Goal: Task Accomplishment & Management: Use online tool/utility

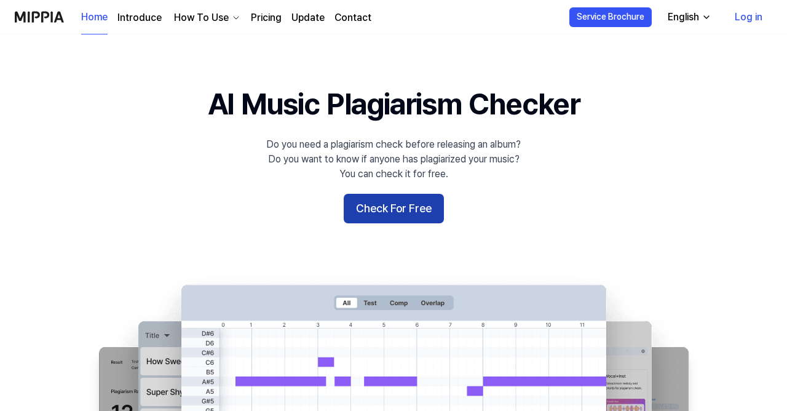
click at [426, 206] on button "Check For Free" at bounding box center [394, 209] width 100 height 30
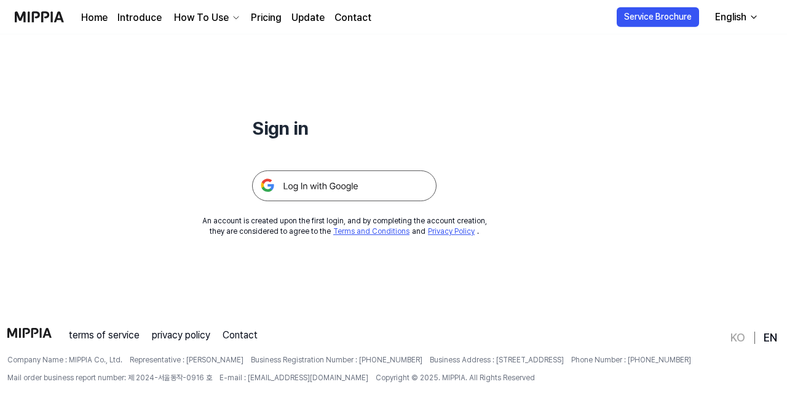
scroll to position [98, 0]
click at [261, 17] on link "Pricing" at bounding box center [266, 17] width 31 height 15
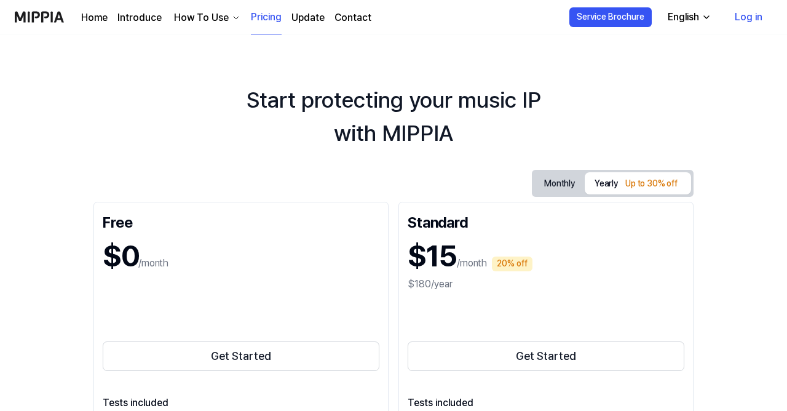
click at [737, 18] on link "Log in" at bounding box center [748, 17] width 47 height 34
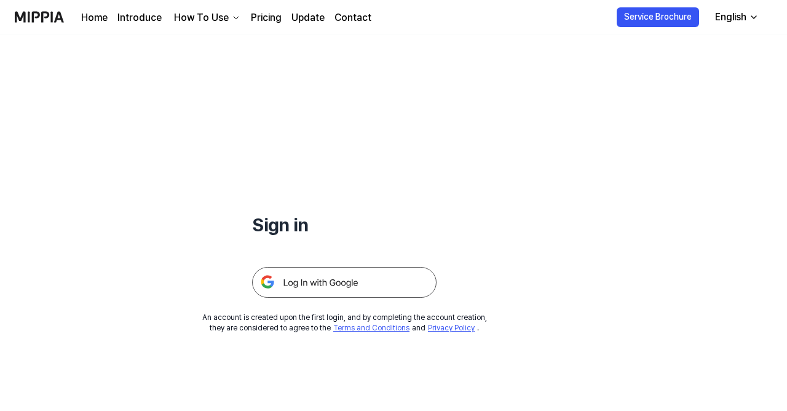
click at [385, 281] on img at bounding box center [344, 282] width 184 height 31
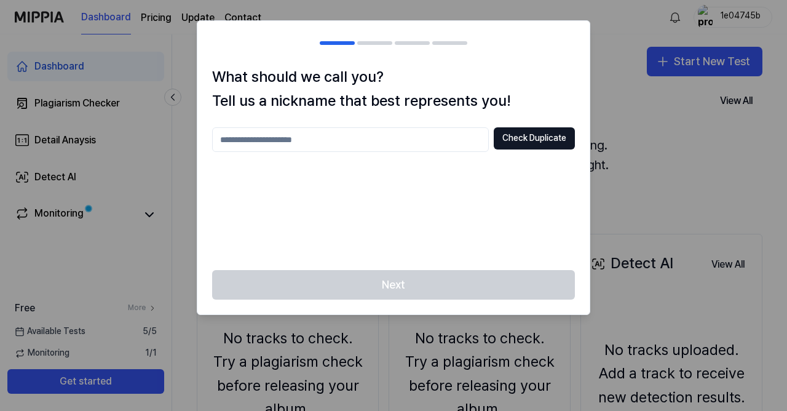
click at [424, 135] on input "text" at bounding box center [350, 139] width 277 height 25
type input "*********"
click at [553, 141] on button "Check Duplicate" at bounding box center [534, 138] width 81 height 22
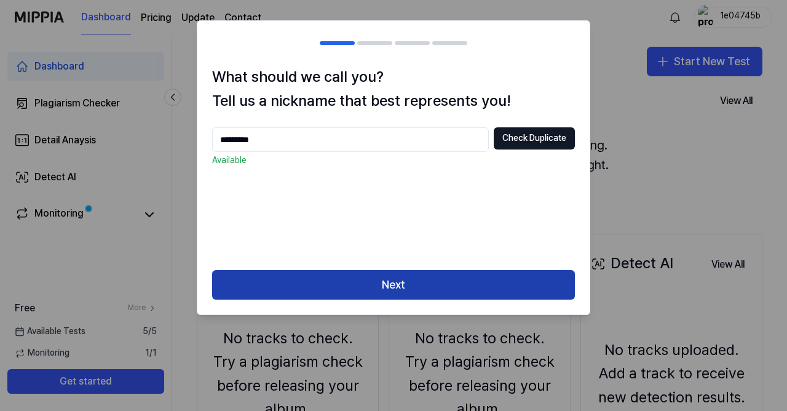
click at [449, 279] on button "Next" at bounding box center [393, 285] width 363 height 30
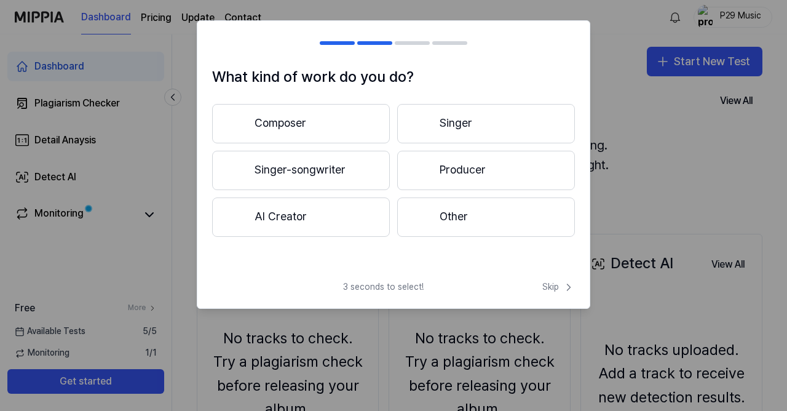
click at [363, 178] on button "Singer-songwriter" at bounding box center [301, 170] width 178 height 39
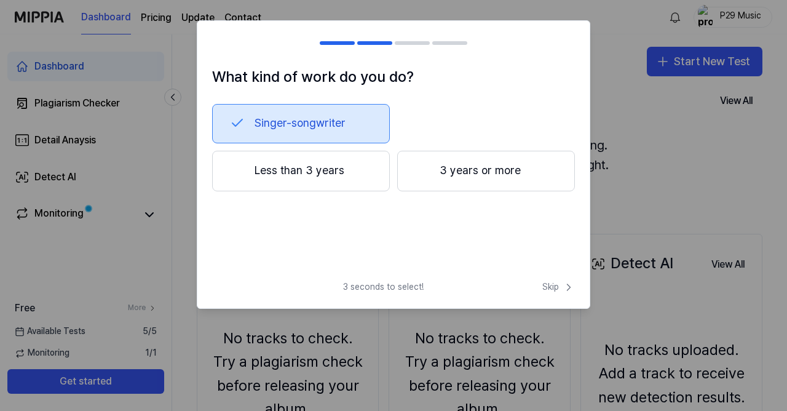
click at [355, 176] on button "Less than 3 years" at bounding box center [301, 171] width 178 height 41
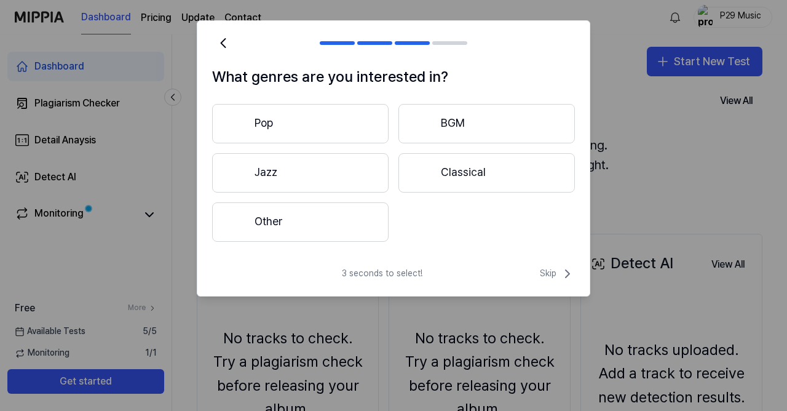
click at [349, 226] on button "Other" at bounding box center [300, 221] width 176 height 39
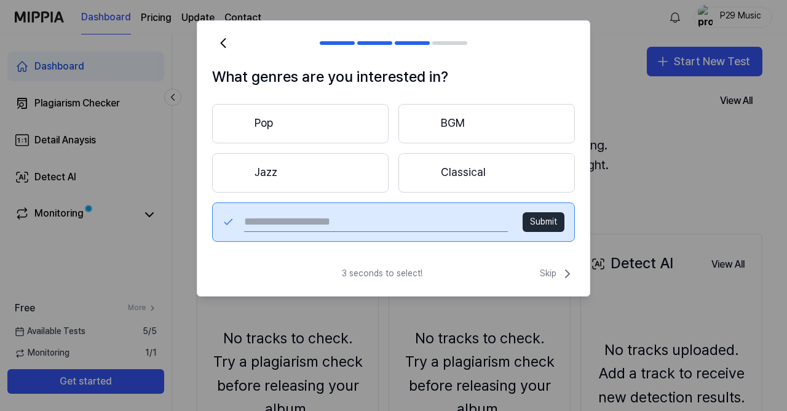
click at [402, 231] on input "text" at bounding box center [376, 222] width 264 height 20
type input "****"
click at [561, 225] on button "Submit" at bounding box center [544, 222] width 42 height 20
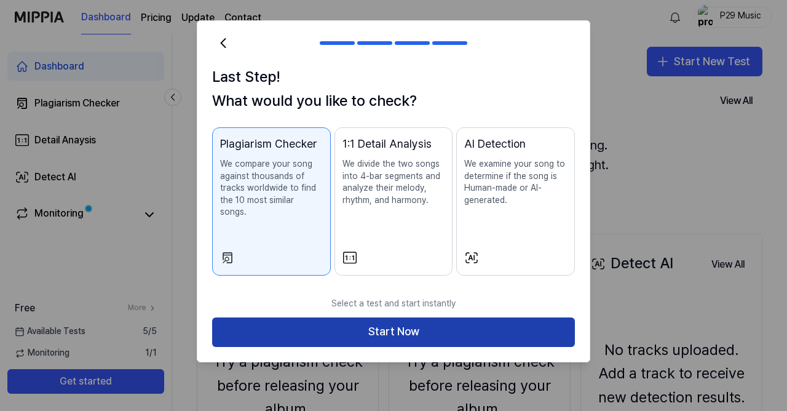
click at [346, 319] on button "Start Now" at bounding box center [393, 332] width 363 height 30
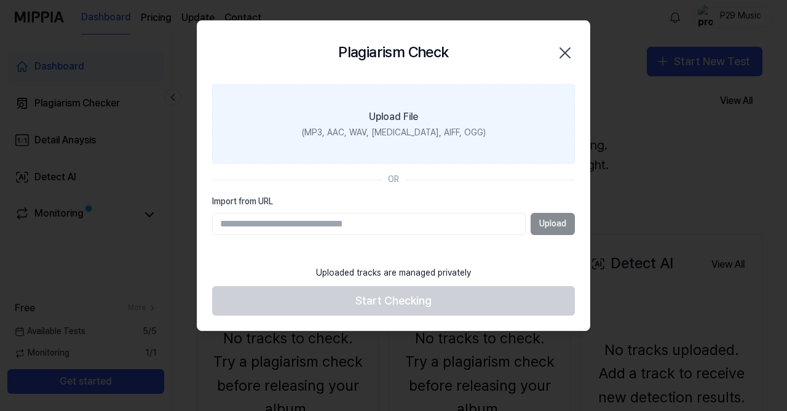
click at [414, 145] on label "Upload File (MP3, AAC, WAV, FLAC, AIFF, OGG)" at bounding box center [393, 124] width 363 height 80
click at [0, 0] on input "Upload File (MP3, AAC, WAV, FLAC, AIFF, OGG)" at bounding box center [0, 0] width 0 height 0
click at [398, 127] on label "Upload File (MP3, AAC, WAV, FLAC, AIFF, OGG)" at bounding box center [393, 124] width 363 height 80
click at [0, 0] on input "Upload File (MP3, AAC, WAV, FLAC, AIFF, OGG)" at bounding box center [0, 0] width 0 height 0
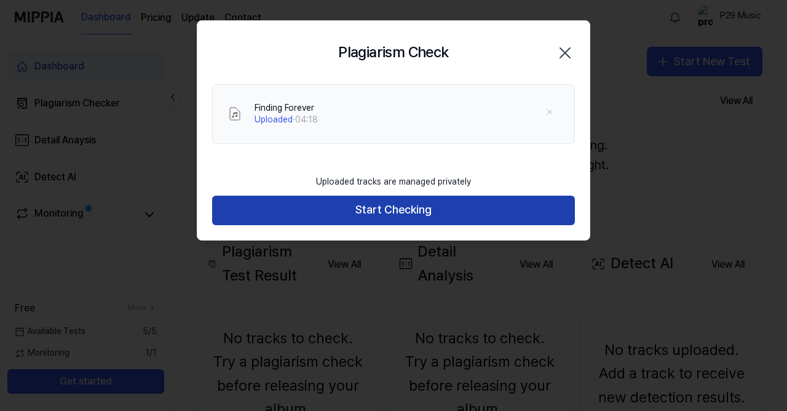
click at [390, 213] on button "Start Checking" at bounding box center [393, 211] width 363 height 30
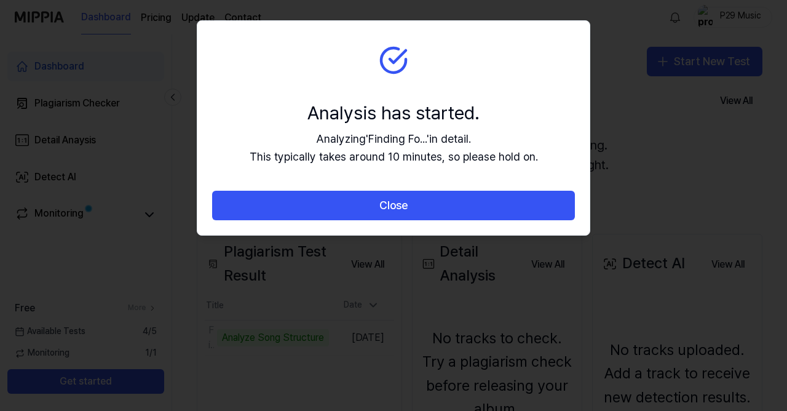
click at [390, 213] on button "Close" at bounding box center [393, 206] width 363 height 30
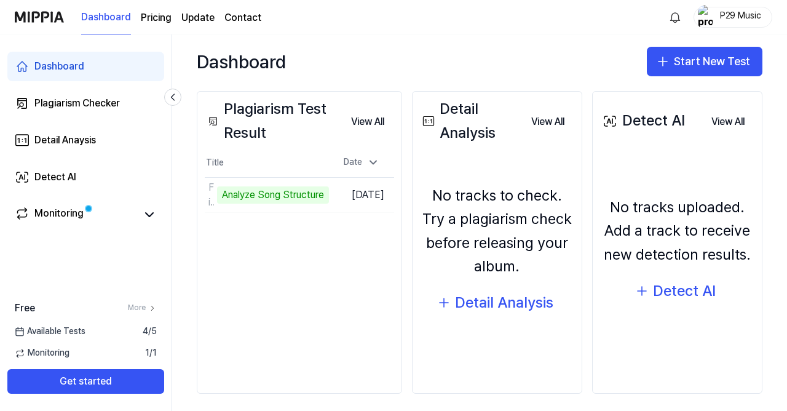
scroll to position [129, 0]
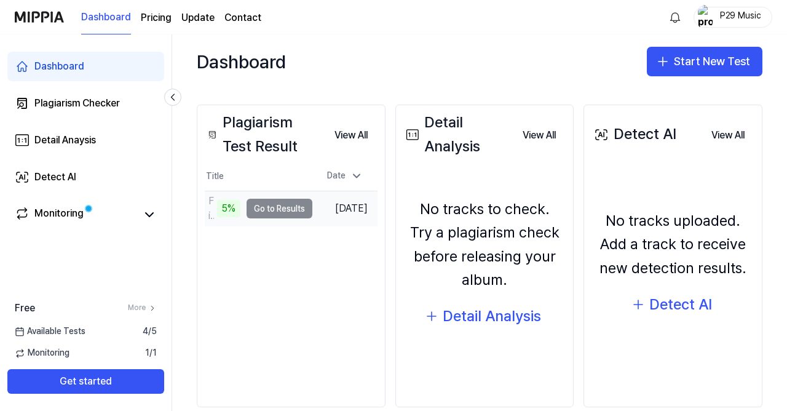
click at [297, 209] on td "Finding Forever 5% Go to Results" at bounding box center [259, 208] width 108 height 34
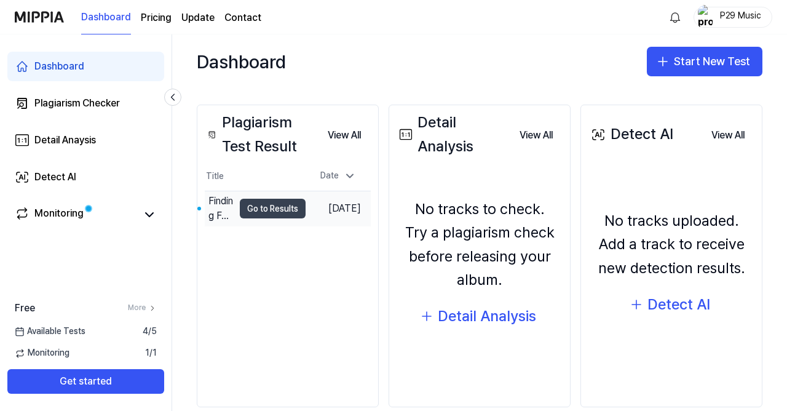
click at [277, 215] on button "Go to Results" at bounding box center [273, 209] width 66 height 20
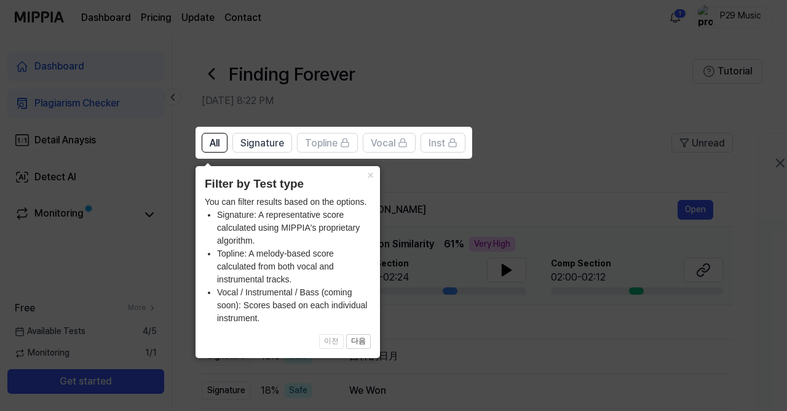
click at [427, 181] on icon at bounding box center [393, 205] width 787 height 411
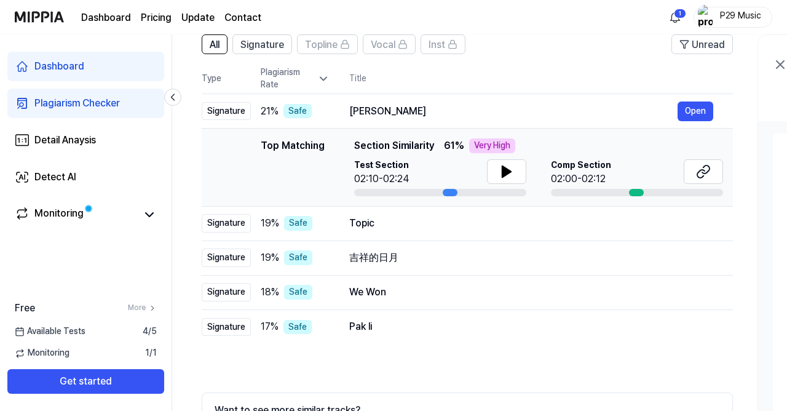
scroll to position [93, 0]
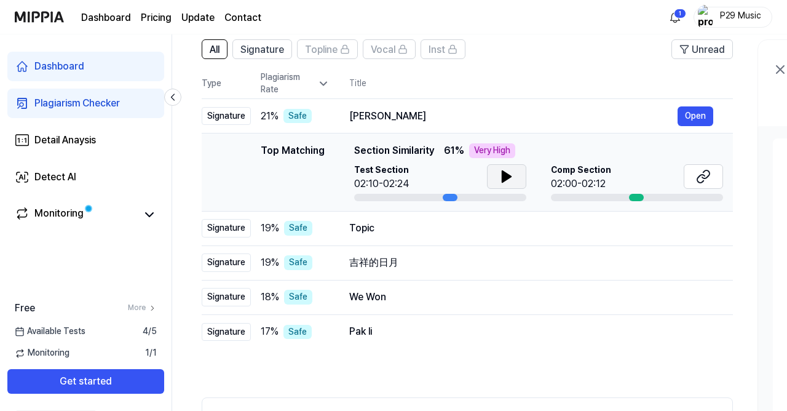
click at [495, 176] on button at bounding box center [506, 176] width 39 height 25
click at [703, 178] on icon at bounding box center [705, 174] width 7 height 8
click at [498, 171] on button at bounding box center [506, 176] width 39 height 25
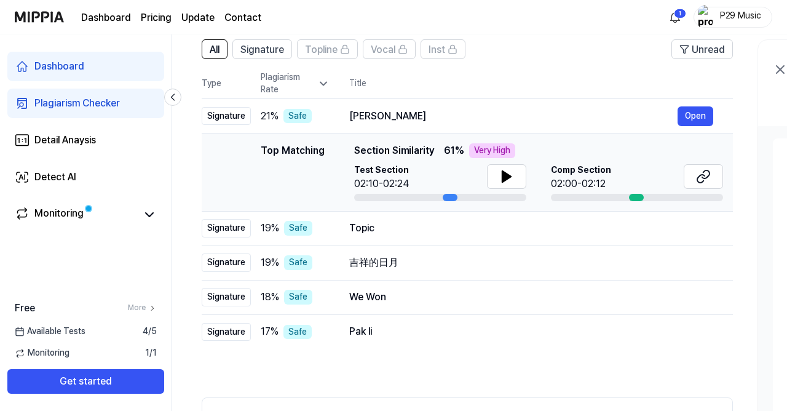
click at [639, 196] on div at bounding box center [636, 197] width 15 height 7
click at [699, 117] on button "Open" at bounding box center [696, 116] width 36 height 20
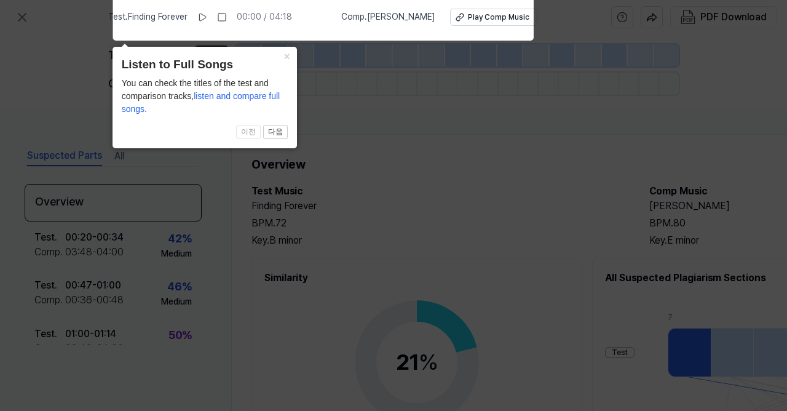
click at [376, 20] on span "Comp . Abra Kadabra" at bounding box center [388, 17] width 94 height 12
click at [468, 21] on div "Play Comp Music" at bounding box center [498, 17] width 61 height 10
click at [479, 178] on icon at bounding box center [393, 202] width 787 height 417
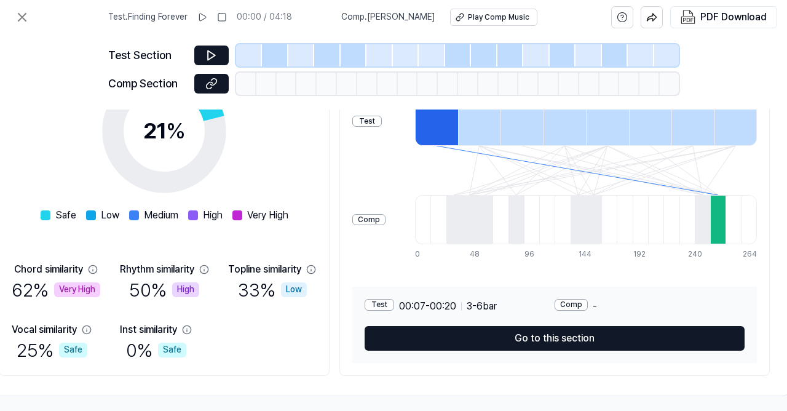
scroll to position [231, 255]
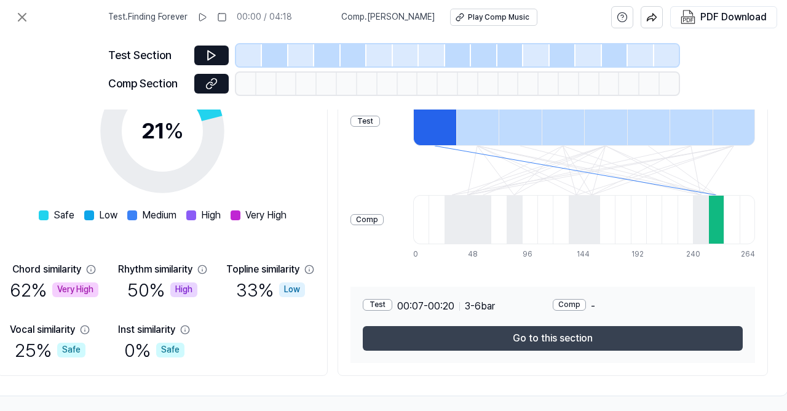
click at [596, 331] on button "Go to this section" at bounding box center [553, 338] width 380 height 25
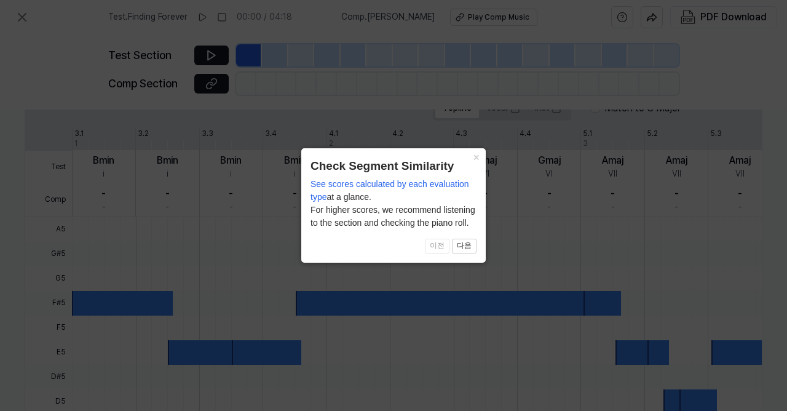
scroll to position [406, 207]
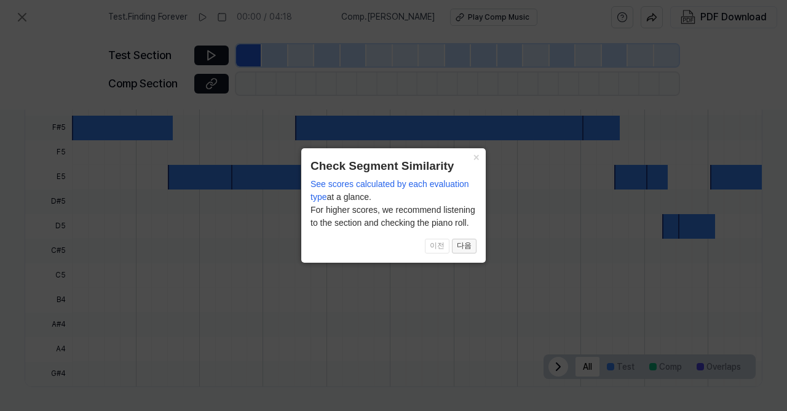
click at [454, 247] on button "다음" at bounding box center [464, 246] width 25 height 15
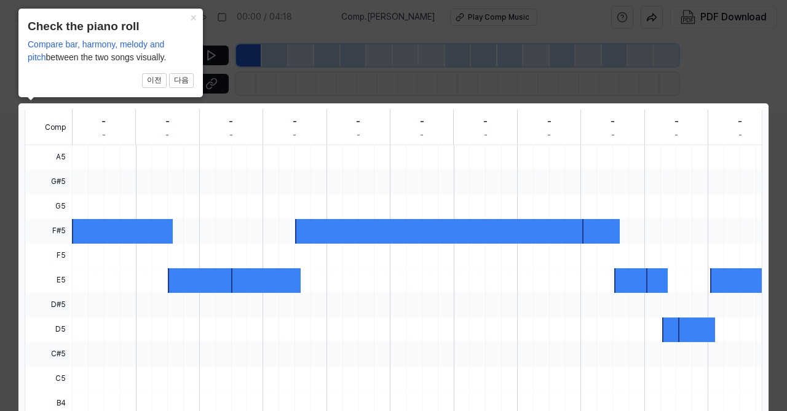
scroll to position [284, 207]
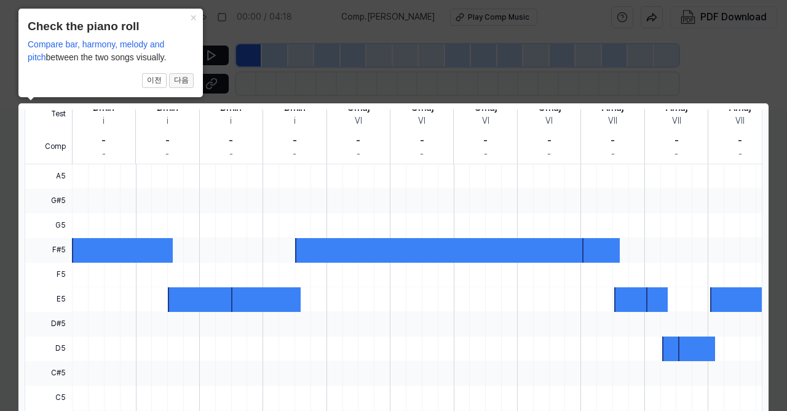
click at [189, 82] on button "다음" at bounding box center [181, 80] width 25 height 15
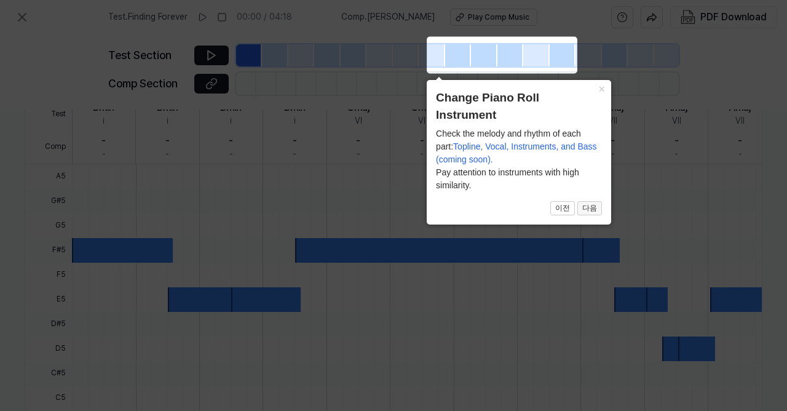
click at [586, 204] on button "다음" at bounding box center [589, 208] width 25 height 15
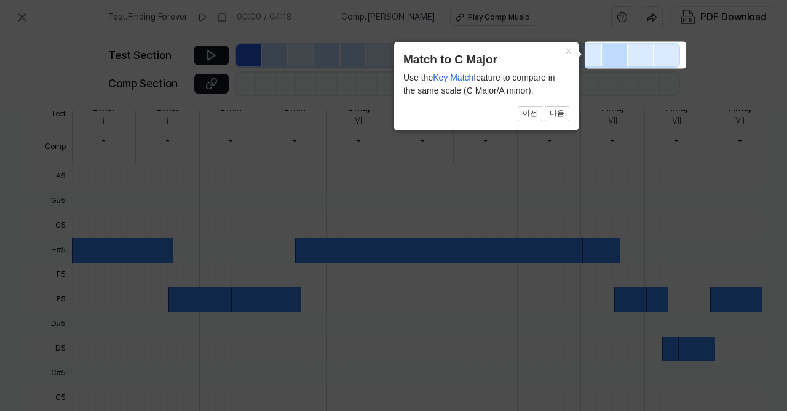
click at [586, 204] on icon at bounding box center [393, 205] width 787 height 411
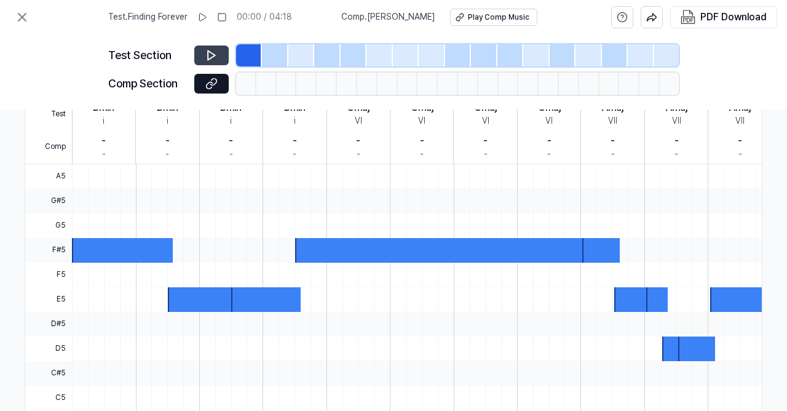
click at [210, 51] on icon at bounding box center [211, 55] width 12 height 12
click at [209, 79] on icon at bounding box center [211, 83] width 12 height 12
click at [213, 53] on icon at bounding box center [214, 55] width 2 height 8
click at [19, 14] on icon at bounding box center [21, 17] width 7 height 7
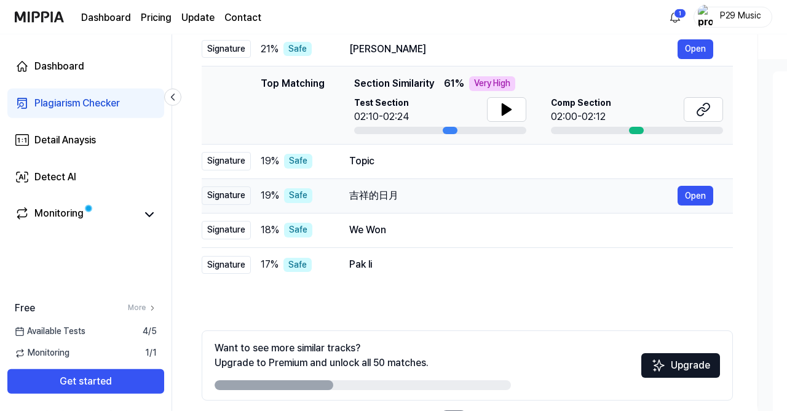
scroll to position [209, 0]
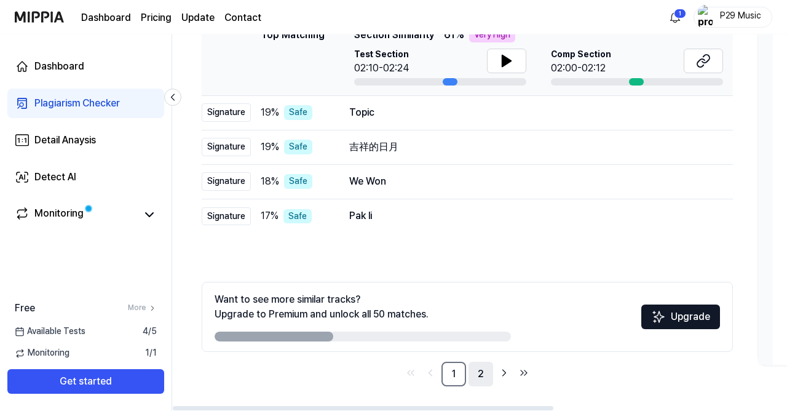
click at [483, 371] on link "2" at bounding box center [481, 374] width 25 height 25
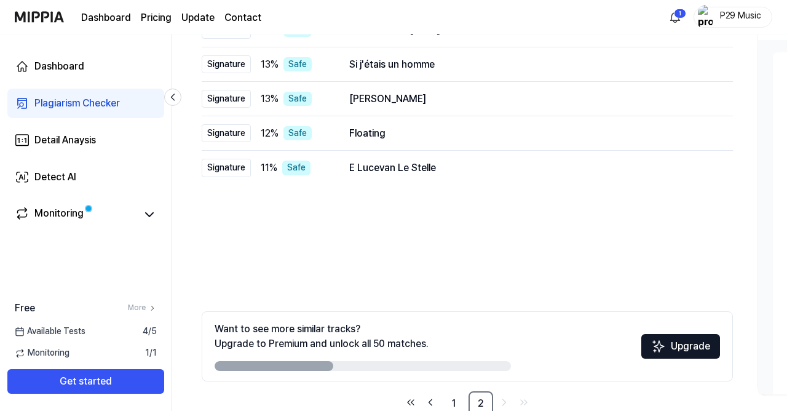
scroll to position [189, 0]
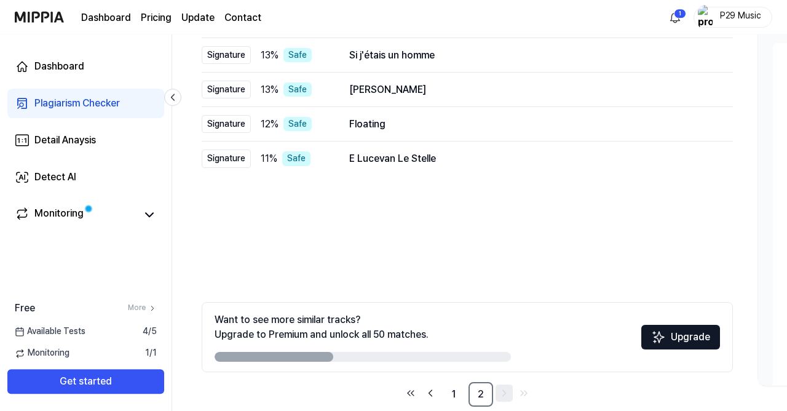
click at [509, 392] on icon "Go to next page" at bounding box center [504, 393] width 12 height 15
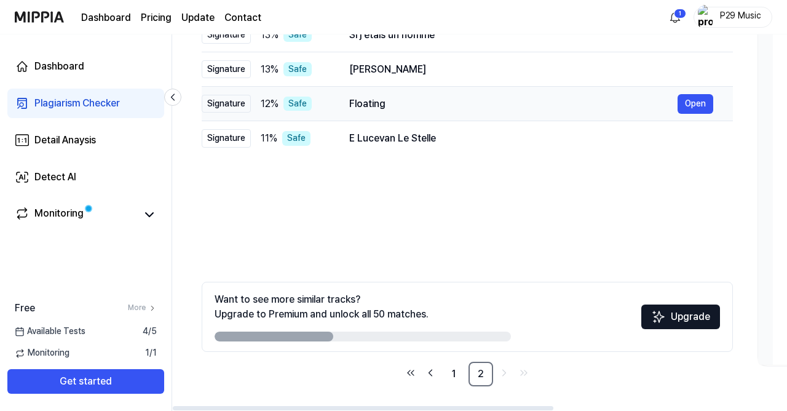
scroll to position [200, 0]
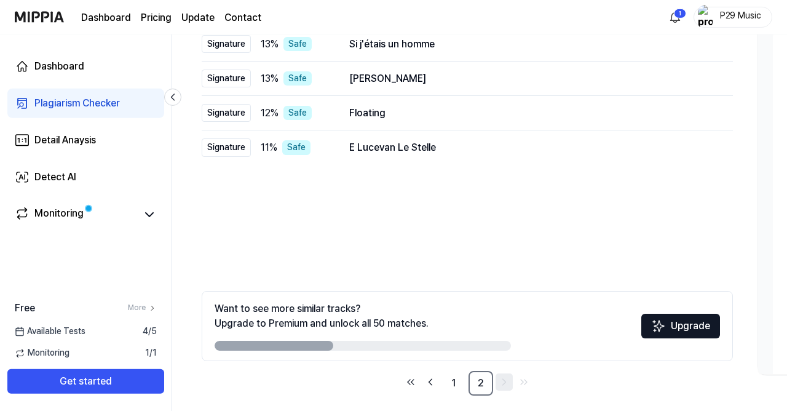
click at [501, 386] on icon "Go to next page" at bounding box center [504, 381] width 12 height 15
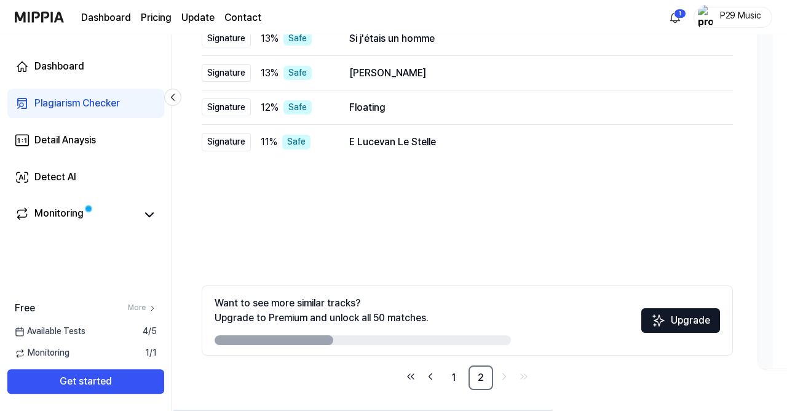
scroll to position [205, 0]
click at [502, 378] on icon "Go to next page" at bounding box center [504, 376] width 12 height 15
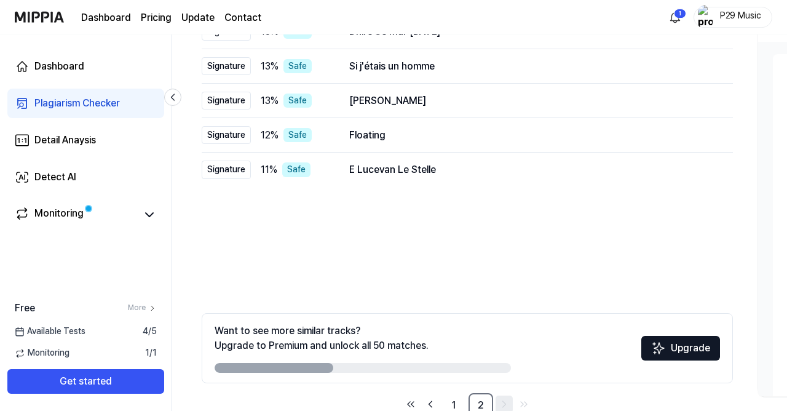
scroll to position [209, 0]
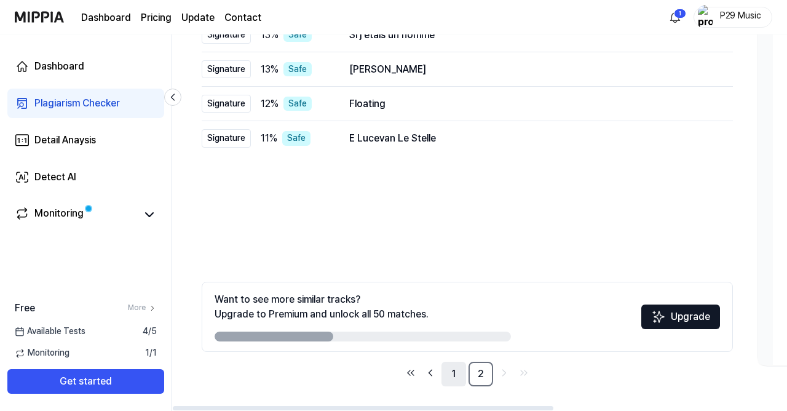
click at [456, 376] on link "1" at bounding box center [453, 374] width 25 height 25
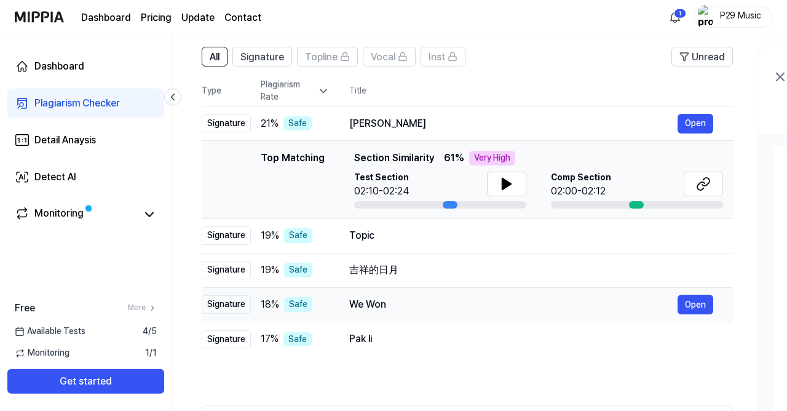
scroll to position [88, 0]
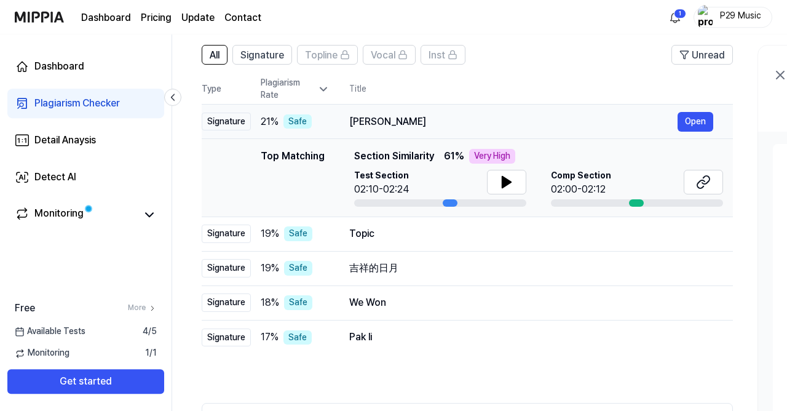
drag, startPoint x: 348, startPoint y: 121, endPoint x: 405, endPoint y: 127, distance: 56.9
click at [405, 127] on td "Abra Kadabra Open" at bounding box center [531, 122] width 403 height 34
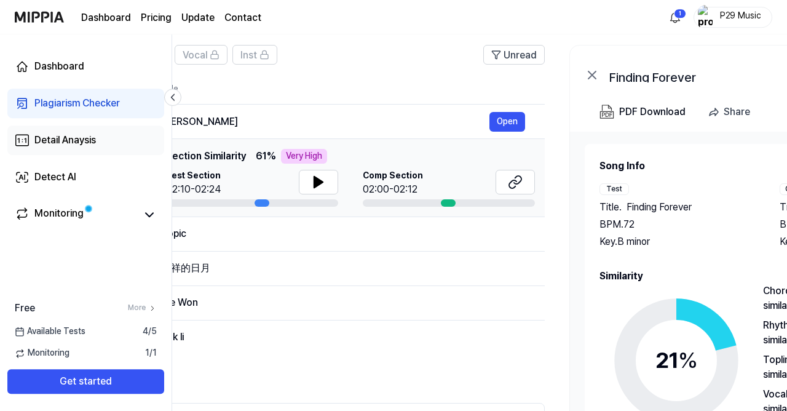
scroll to position [0, 240]
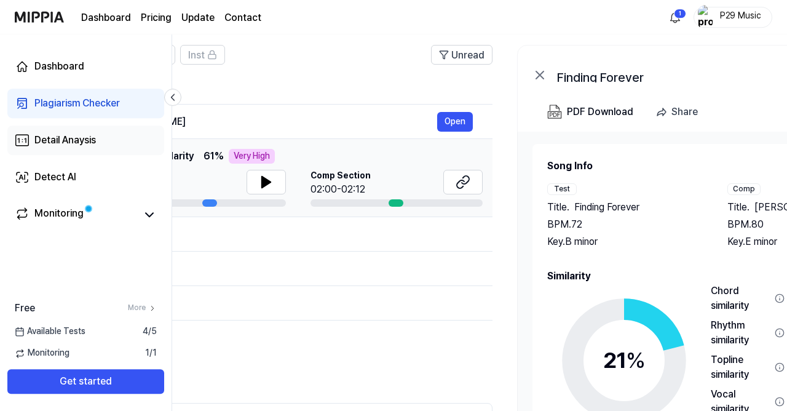
drag, startPoint x: 413, startPoint y: 124, endPoint x: 98, endPoint y: 146, distance: 315.6
click at [98, 146] on div "Dashboard Plagiarism Checker Detail Anaysis Detect AI Monitoring Free More Avai…" at bounding box center [393, 135] width 787 height 376
click at [596, 117] on div "PDF Download" at bounding box center [600, 112] width 66 height 16
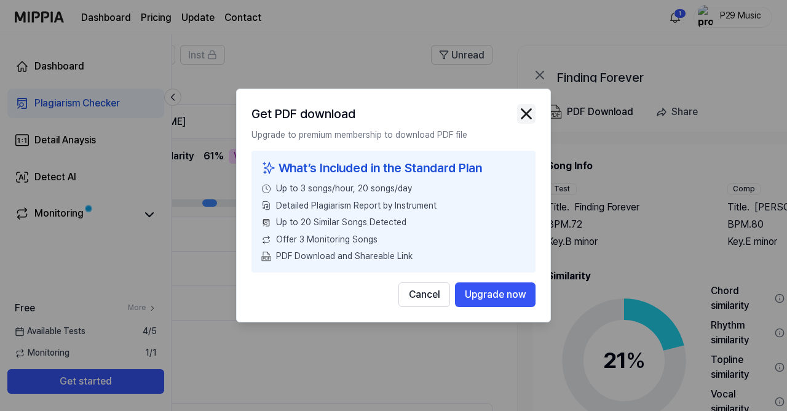
click at [524, 116] on img "button" at bounding box center [526, 114] width 18 height 18
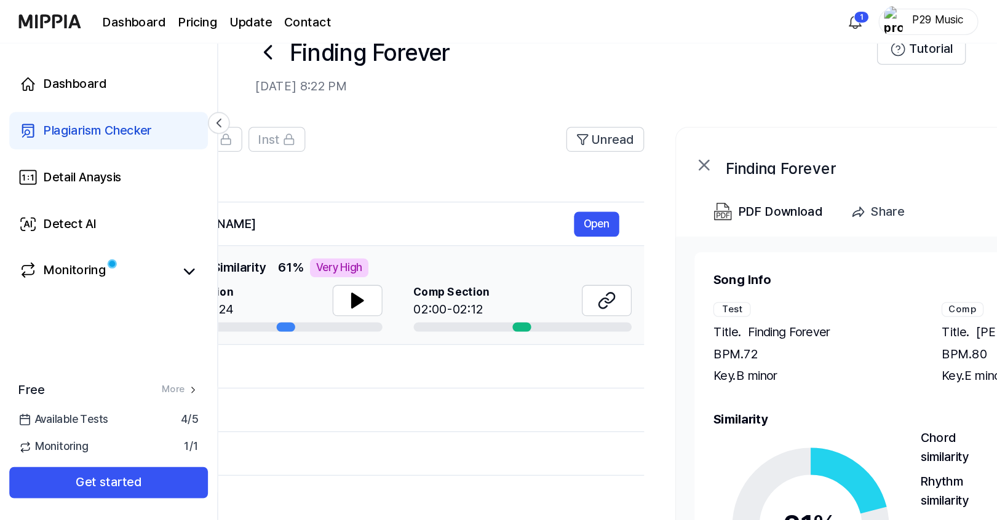
scroll to position [0, 191]
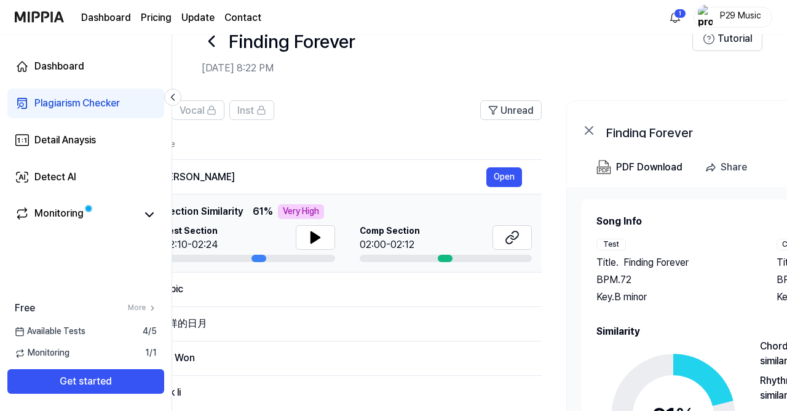
drag, startPoint x: 371, startPoint y: 175, endPoint x: 428, endPoint y: 61, distance: 127.9
click at [428, 61] on div "Finding Forever Sep 21, 2025, 8:22 PM Tutorial All Signature Topline Vocal Inst…" at bounding box center [479, 190] width 615 height 376
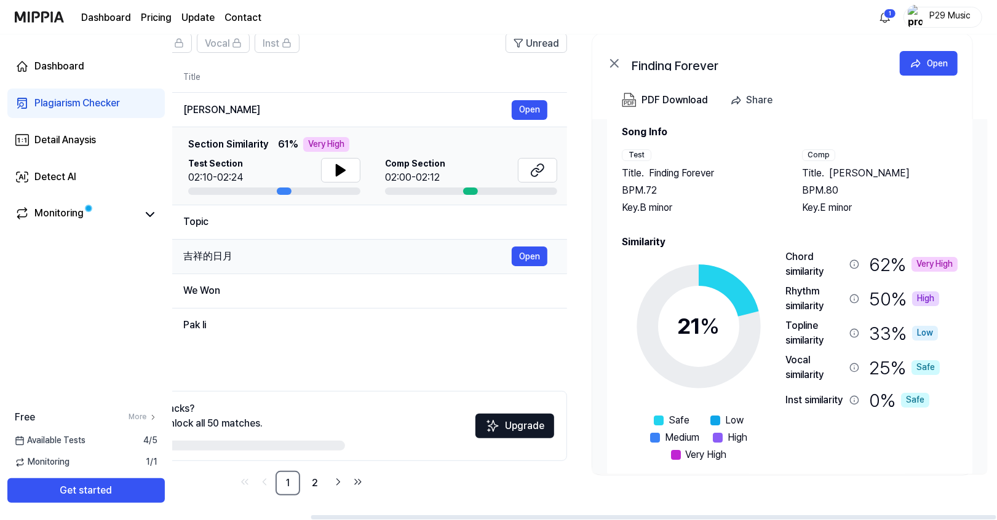
scroll to position [0, 0]
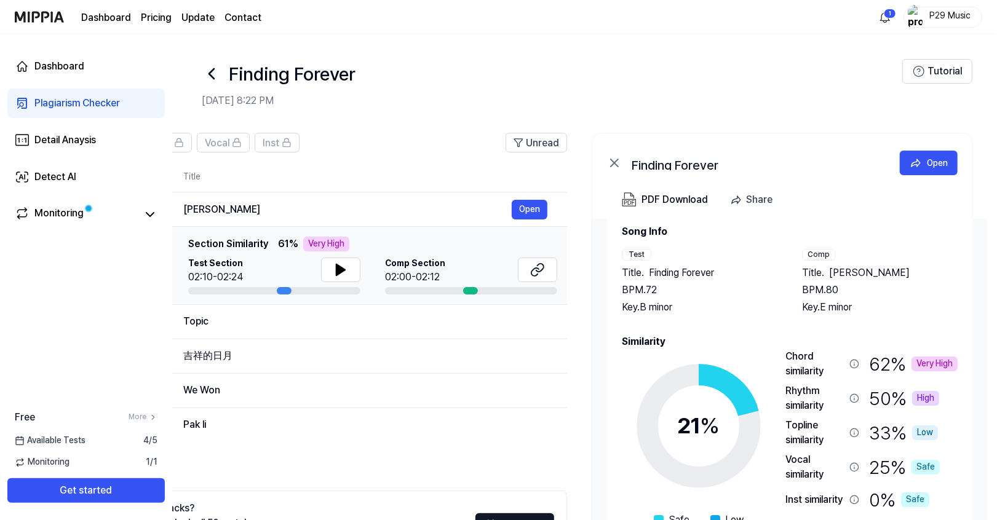
drag, startPoint x: 490, startPoint y: 515, endPoint x: 374, endPoint y: 512, distance: 115.6
click at [374, 410] on div "Want to see more similar tracks? Upgrade to Premium and unlock all 50 matches. …" at bounding box center [301, 526] width 531 height 70
click at [531, 211] on button "Open" at bounding box center [530, 210] width 36 height 20
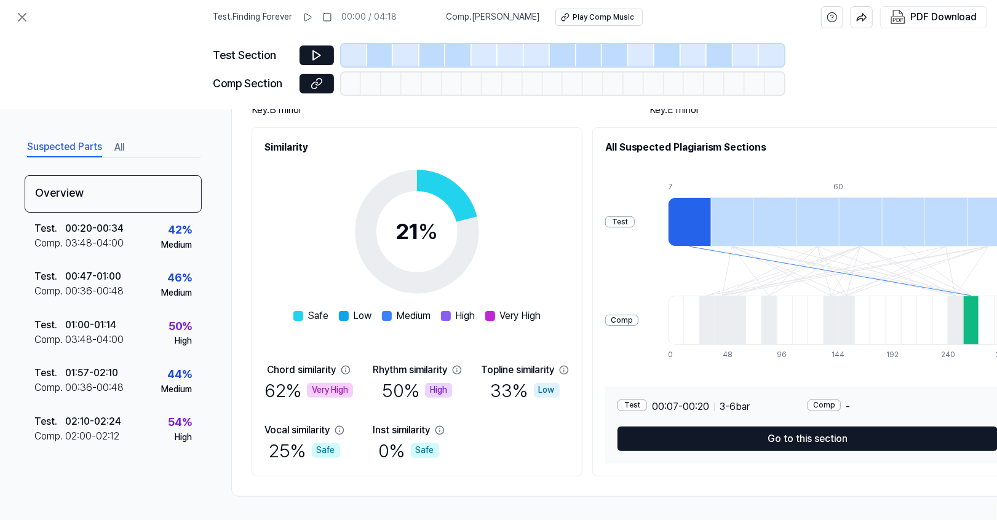
scroll to position [99, 0]
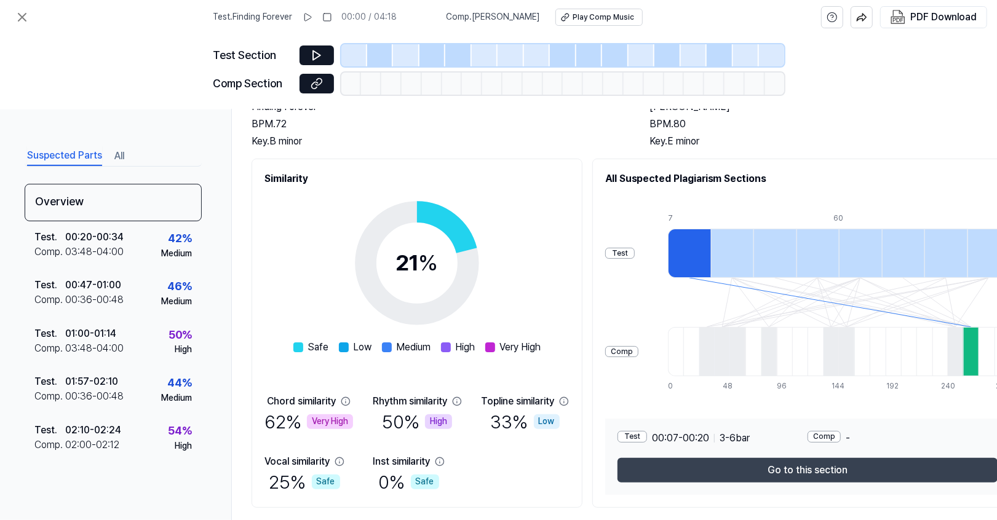
click at [700, 410] on button "Go to this section" at bounding box center [807, 470] width 380 height 25
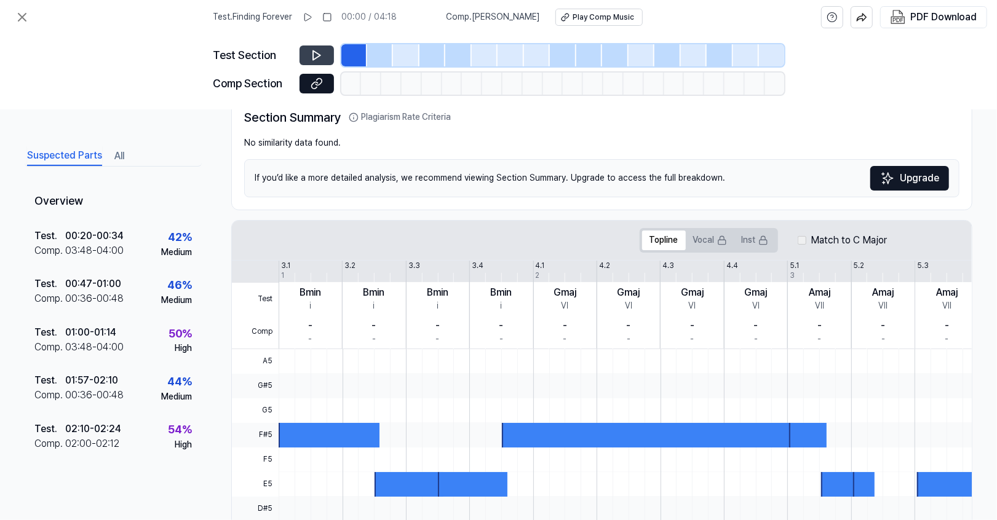
click at [320, 55] on icon at bounding box center [316, 55] width 7 height 9
click at [320, 55] on icon at bounding box center [317, 55] width 12 height 12
click at [14, 14] on button at bounding box center [22, 17] width 25 height 25
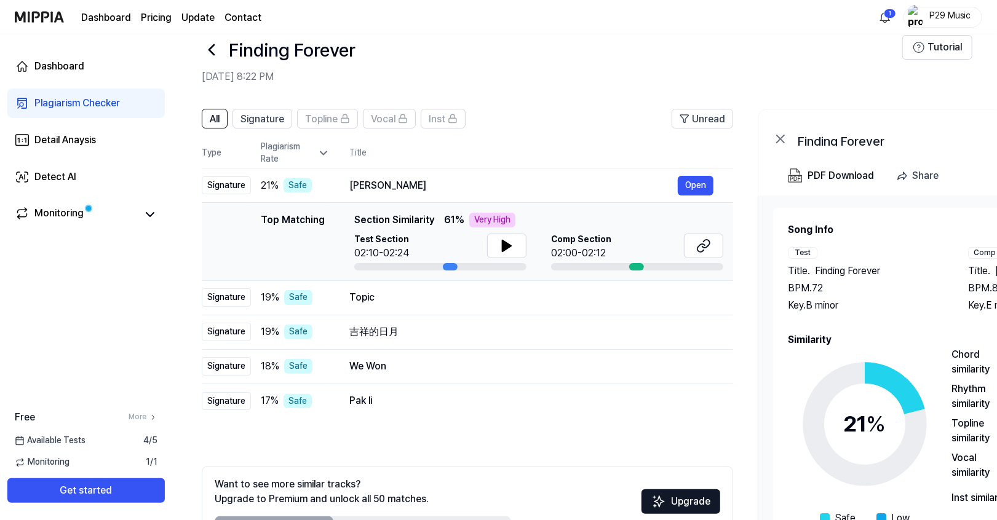
scroll to position [27, 0]
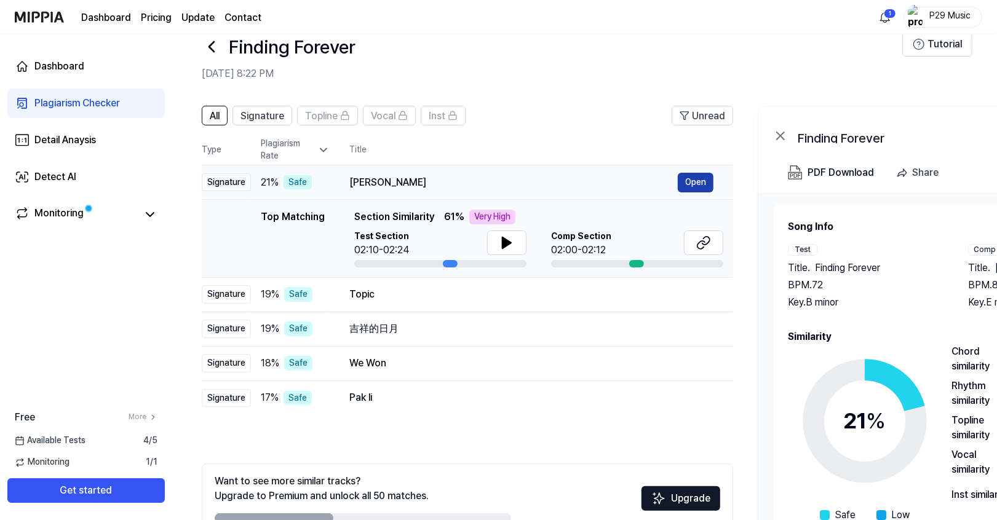
click at [682, 184] on button "Open" at bounding box center [696, 183] width 36 height 20
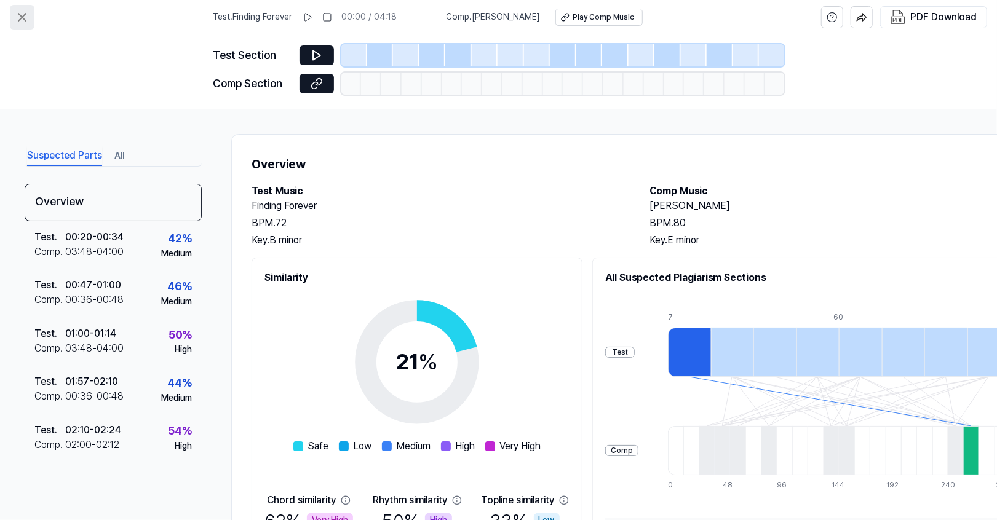
click at [18, 15] on icon at bounding box center [22, 17] width 15 height 15
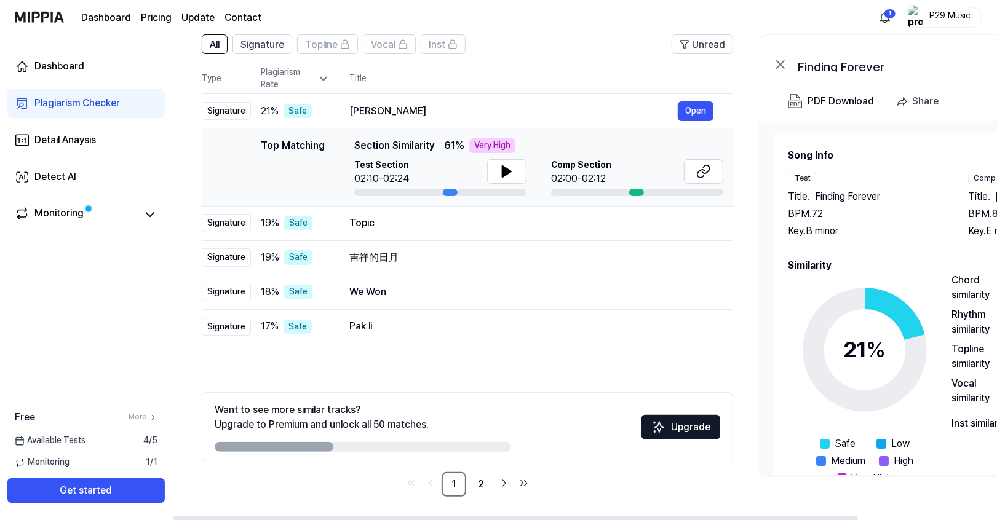
scroll to position [100, 0]
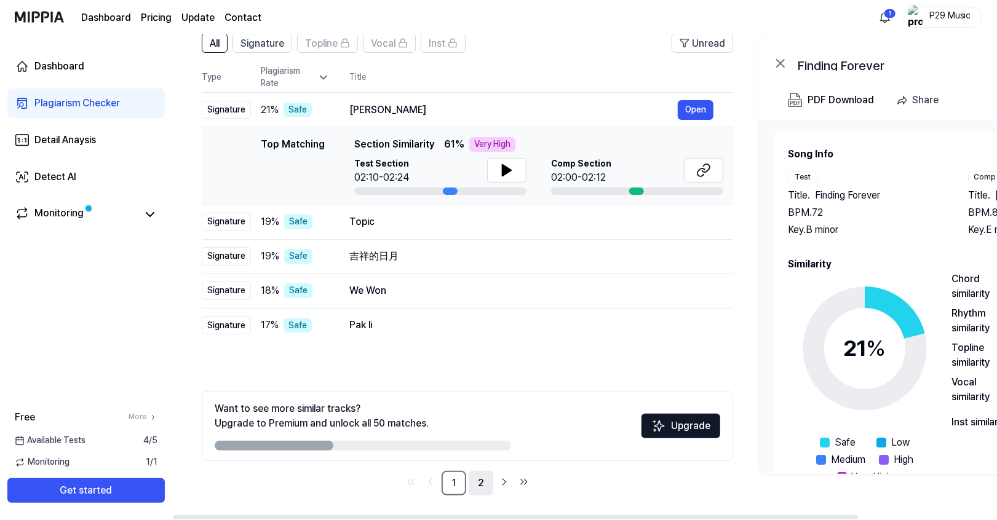
click at [486, 410] on link "2" at bounding box center [481, 483] width 25 height 25
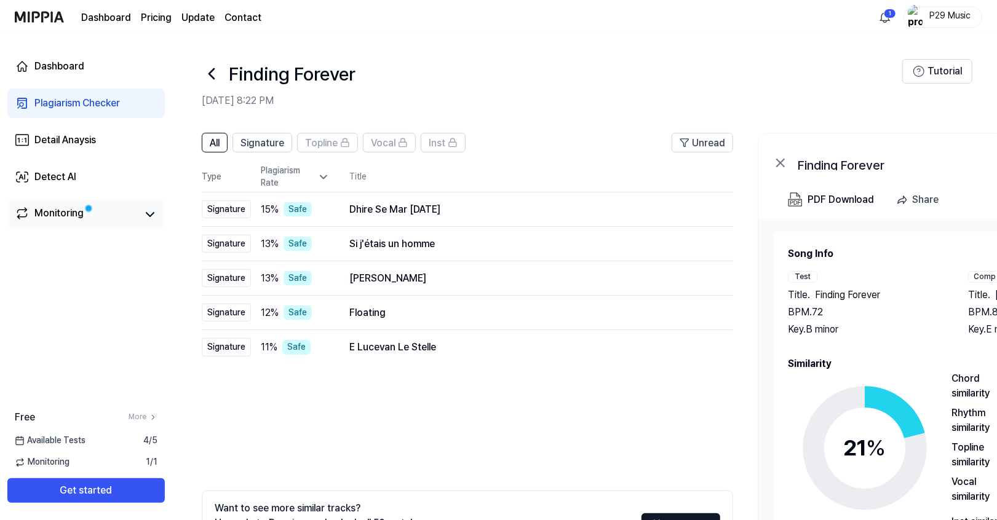
click at [49, 216] on div "Monitoring" at bounding box center [58, 214] width 49 height 17
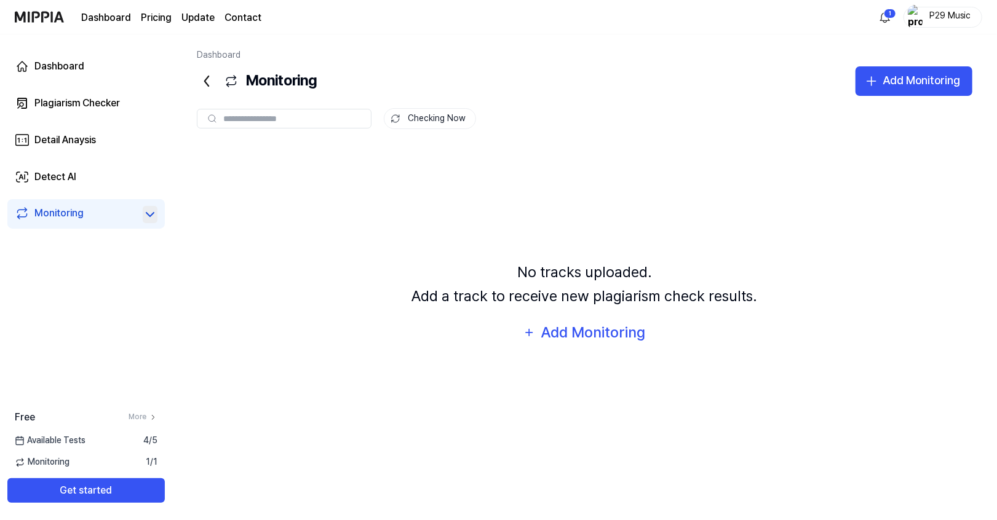
click at [151, 218] on icon at bounding box center [150, 214] width 15 height 15
click at [87, 98] on div "Plagiarism Checker" at bounding box center [76, 103] width 85 height 15
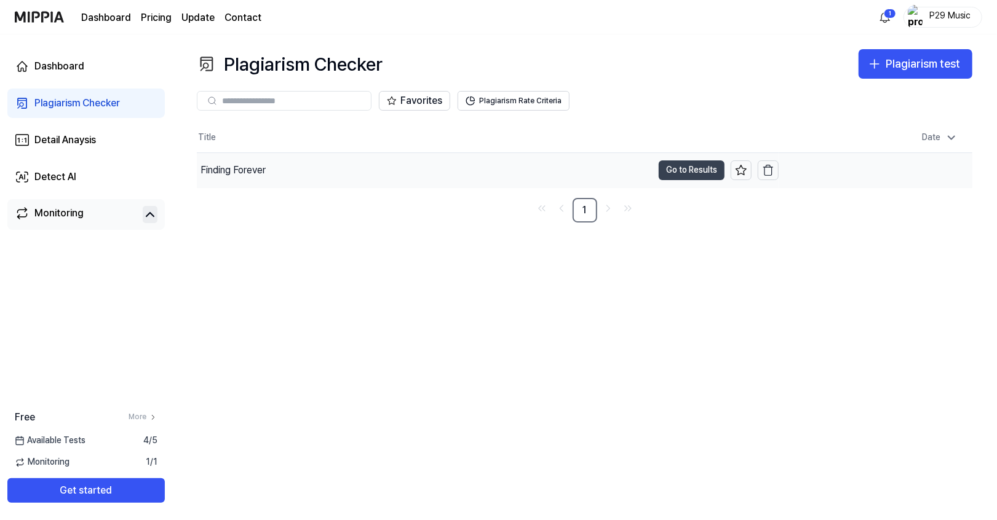
click at [675, 173] on button "Go to Results" at bounding box center [692, 170] width 66 height 20
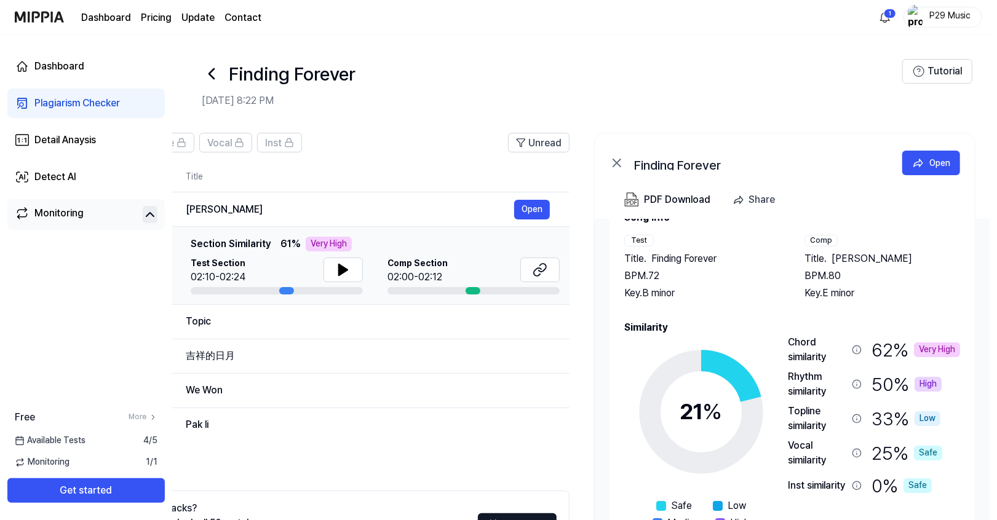
scroll to position [0, 166]
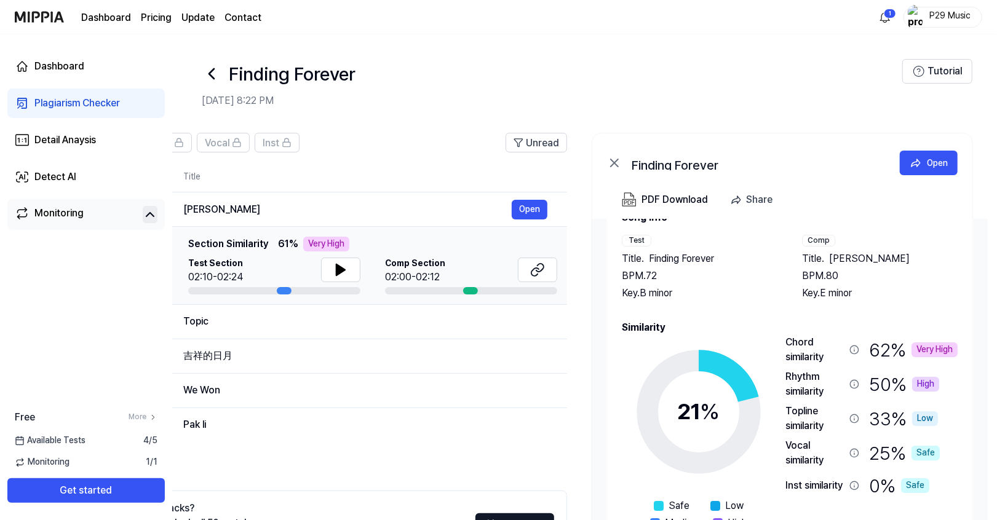
drag, startPoint x: 849, startPoint y: 344, endPoint x: 775, endPoint y: 349, distance: 73.9
click at [775, 349] on div "21 % Safe Low Medium High Very High Chord similarity 62 % Very High Rhythm simi…" at bounding box center [790, 441] width 336 height 213
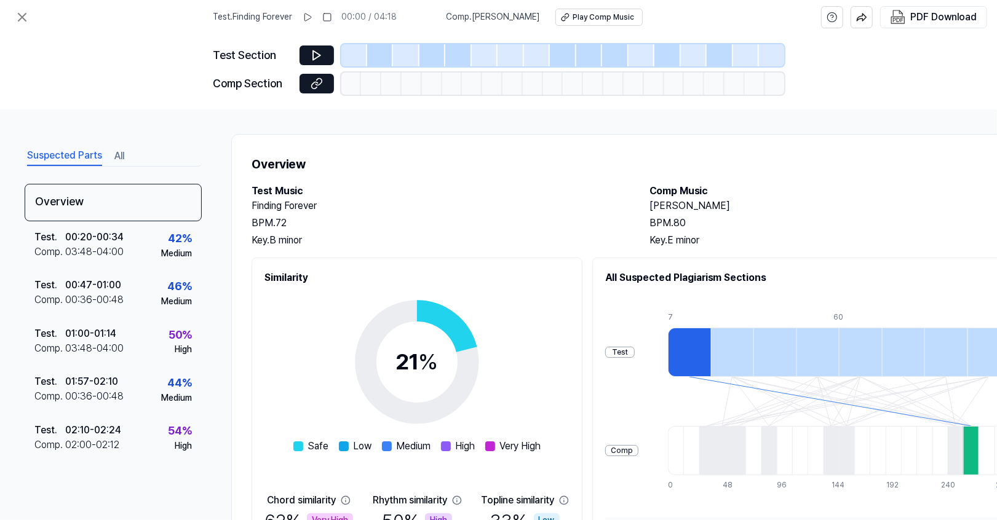
click at [451, 325] on circle at bounding box center [417, 362] width 103 height 103
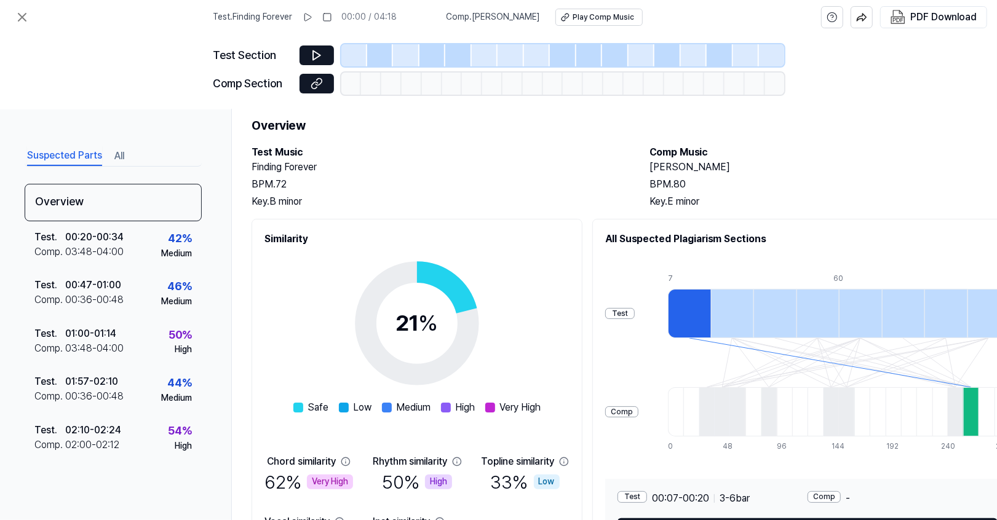
scroll to position [39, 70]
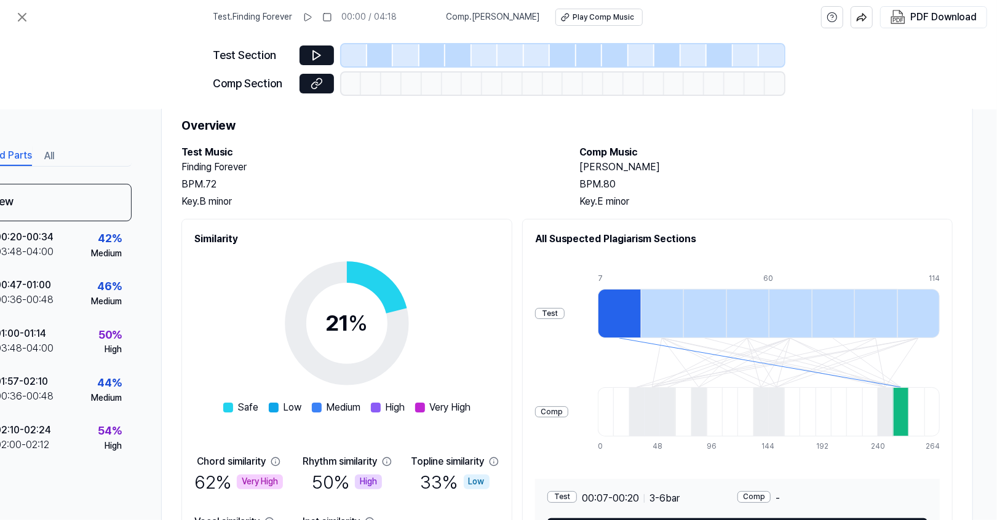
click at [786, 405] on div at bounding box center [900, 411] width 15 height 49
click at [559, 410] on div "Comp" at bounding box center [551, 412] width 33 height 12
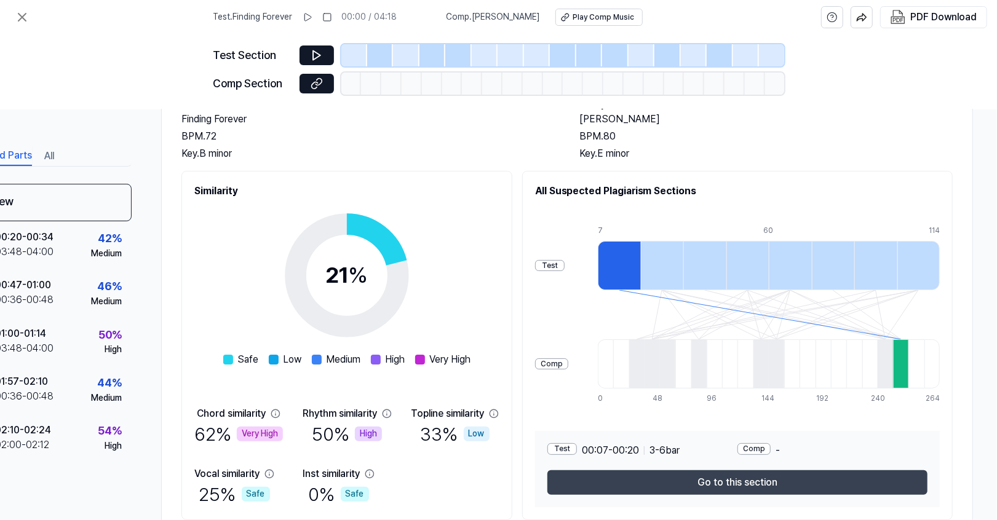
scroll to position [130, 70]
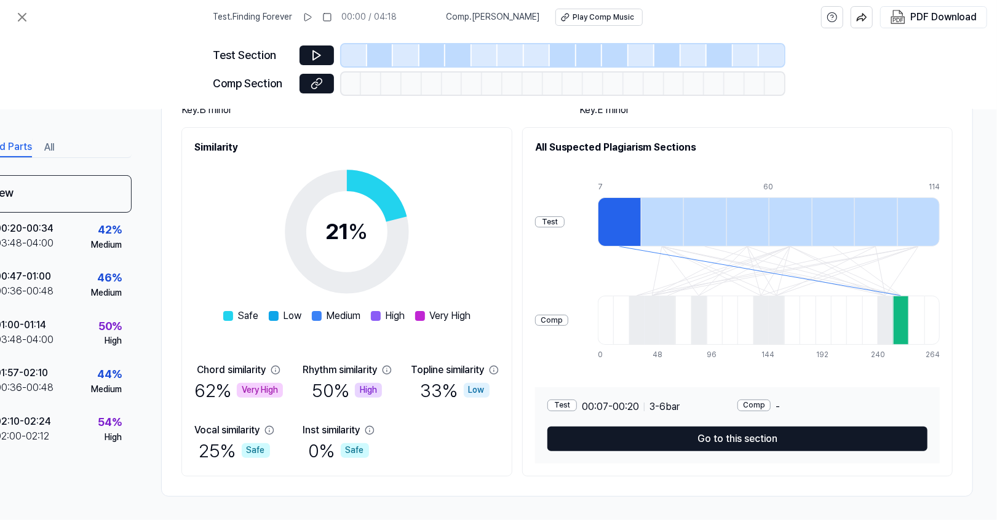
click at [209, 386] on div "62 % Very High" at bounding box center [238, 391] width 89 height 26
click at [63, 362] on div "Test . 01:57 - 02:10 Comp . 00:36 - 00:48 44 % Medium" at bounding box center [42, 381] width 177 height 48
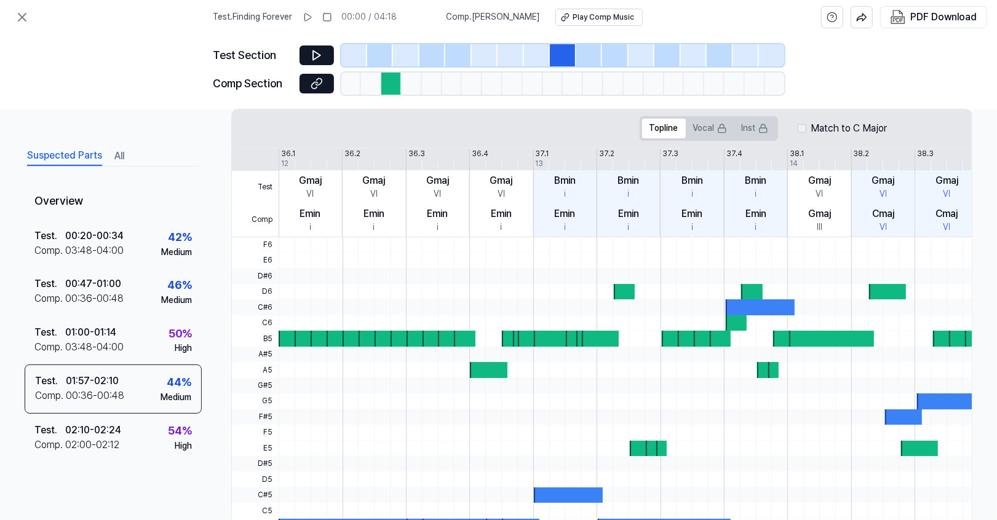
scroll to position [237, 0]
click at [159, 410] on div "Test . 02:10 - 02:24 Comp . 02:00 - 02:12 54 % High" at bounding box center [113, 438] width 177 height 48
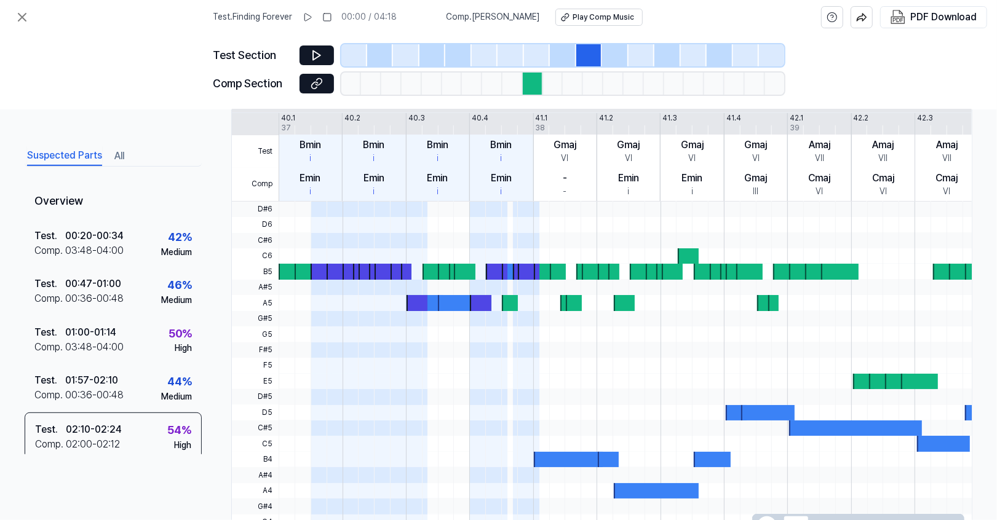
scroll to position [273, 0]
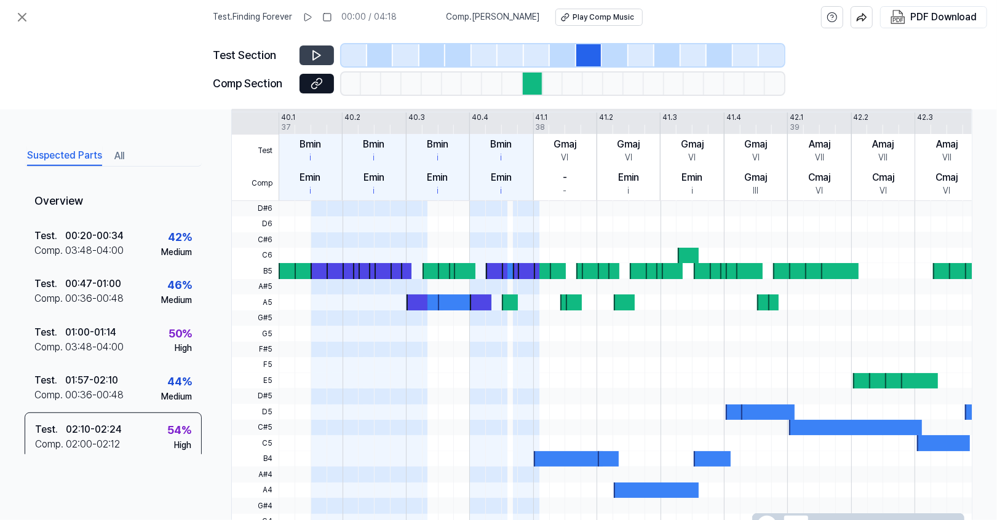
click at [319, 61] on icon at bounding box center [317, 55] width 12 height 12
click at [326, 91] on button at bounding box center [316, 84] width 34 height 20
click at [315, 53] on icon at bounding box center [315, 55] width 2 height 8
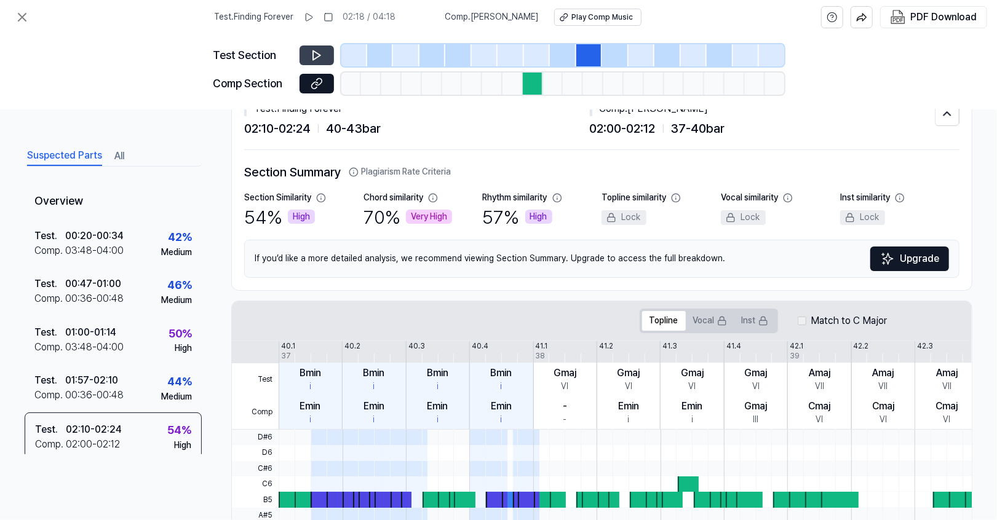
scroll to position [0, 0]
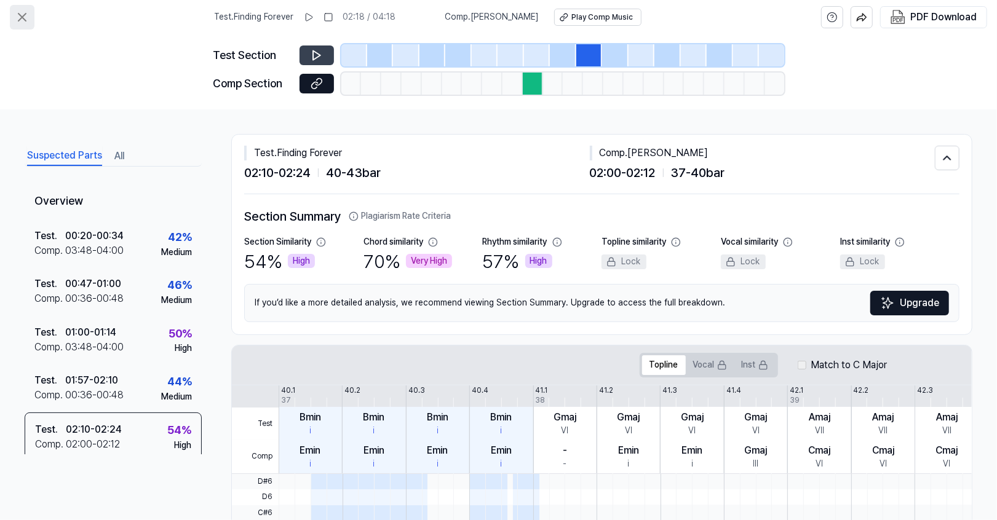
click at [18, 15] on icon at bounding box center [22, 17] width 15 height 15
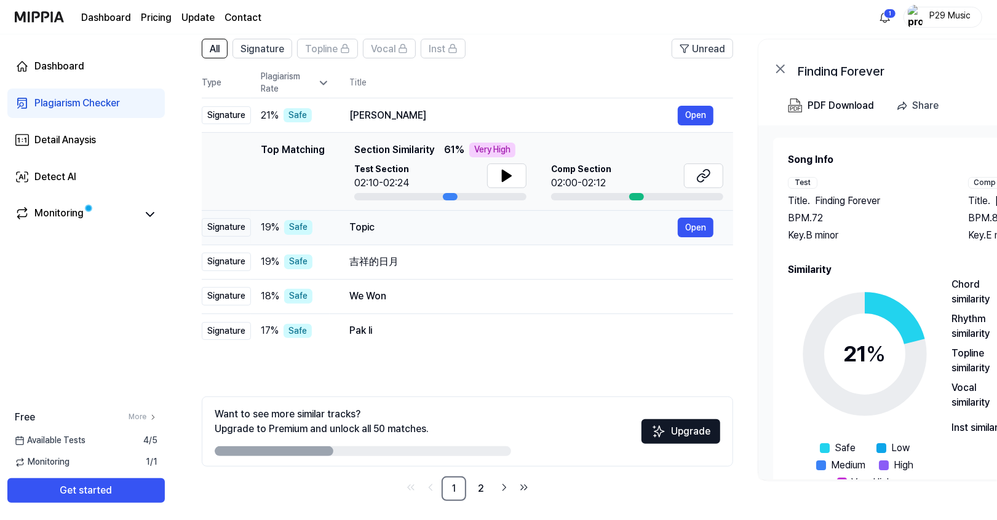
scroll to position [94, 0]
click at [694, 299] on button "Open" at bounding box center [696, 297] width 36 height 20
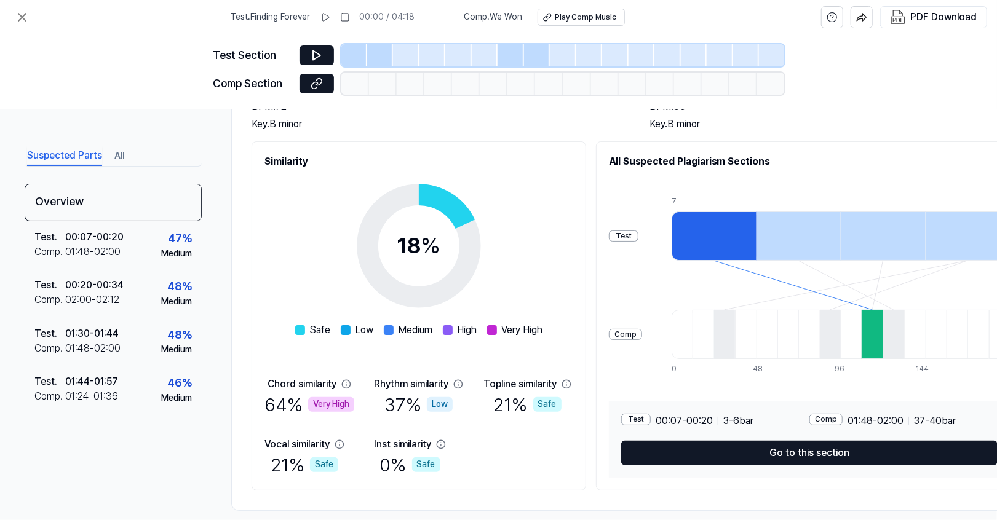
scroll to position [83, 0]
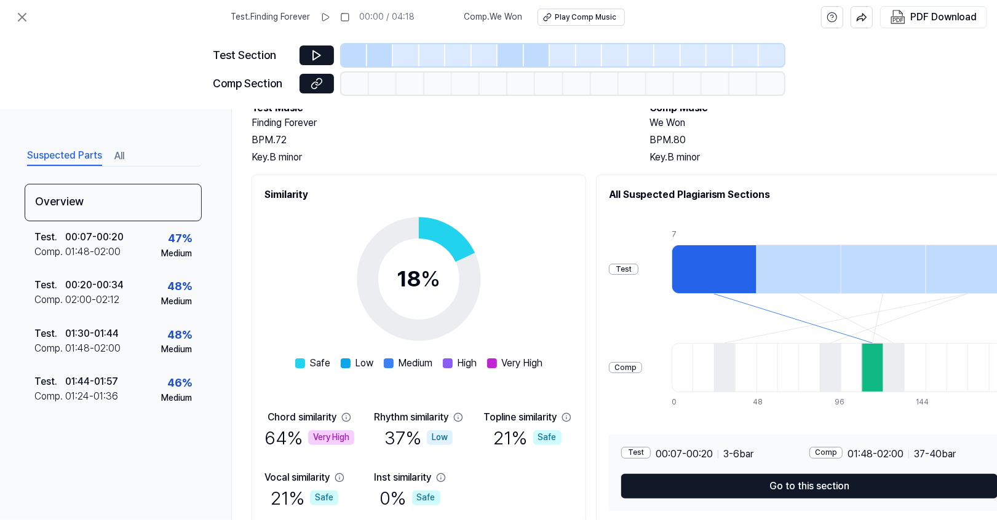
click at [627, 269] on div "Test" at bounding box center [624, 270] width 30 height 12
click at [315, 47] on button at bounding box center [316, 56] width 34 height 20
click at [317, 58] on icon at bounding box center [316, 55] width 7 height 9
click at [313, 61] on icon at bounding box center [317, 55] width 12 height 12
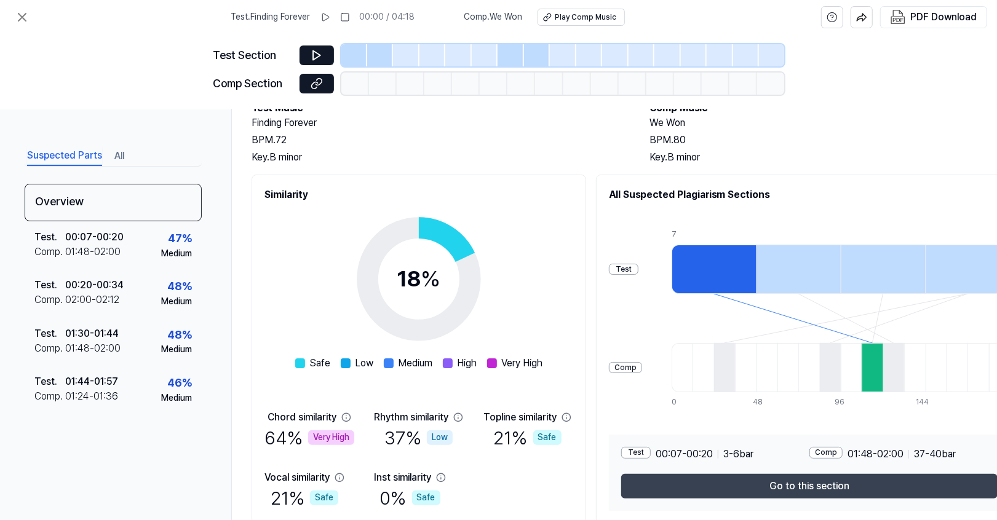
click at [773, 410] on button "Go to this section" at bounding box center [809, 486] width 376 height 25
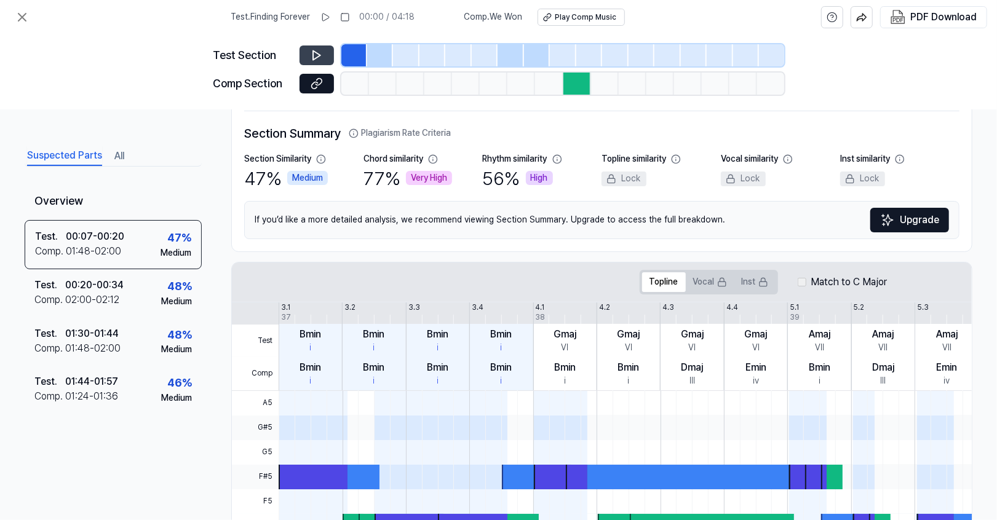
click at [327, 58] on button at bounding box center [316, 56] width 34 height 20
click at [26, 15] on icon at bounding box center [22, 17] width 15 height 15
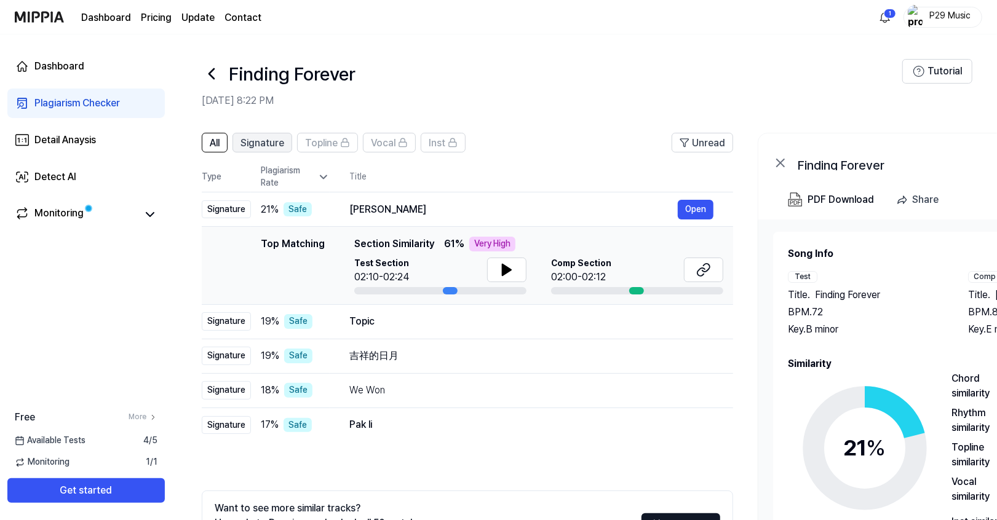
click at [251, 141] on span "Signature" at bounding box center [262, 143] width 44 height 15
click at [340, 138] on icon at bounding box center [345, 143] width 10 height 10
click at [212, 148] on span "All" at bounding box center [215, 143] width 10 height 15
click at [253, 142] on span "Signature" at bounding box center [262, 143] width 44 height 15
click at [214, 142] on span "All" at bounding box center [215, 143] width 10 height 15
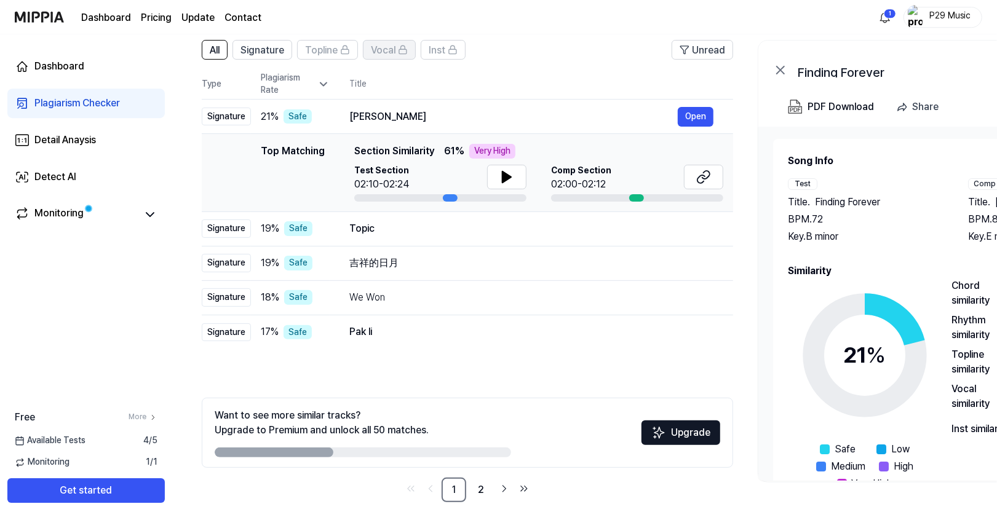
scroll to position [93, 0]
click at [697, 111] on button "Open" at bounding box center [696, 116] width 36 height 20
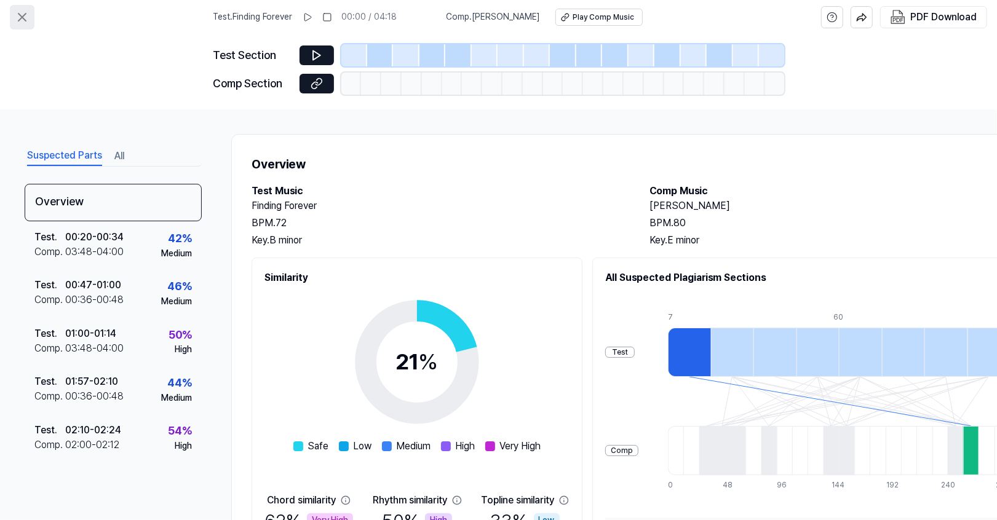
click at [22, 20] on icon at bounding box center [22, 17] width 15 height 15
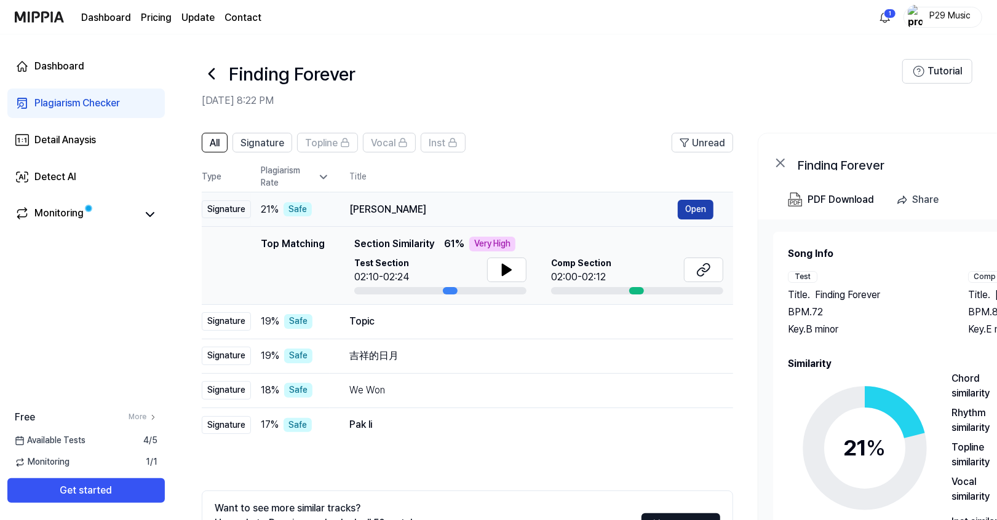
click at [684, 202] on button "Open" at bounding box center [696, 210] width 36 height 20
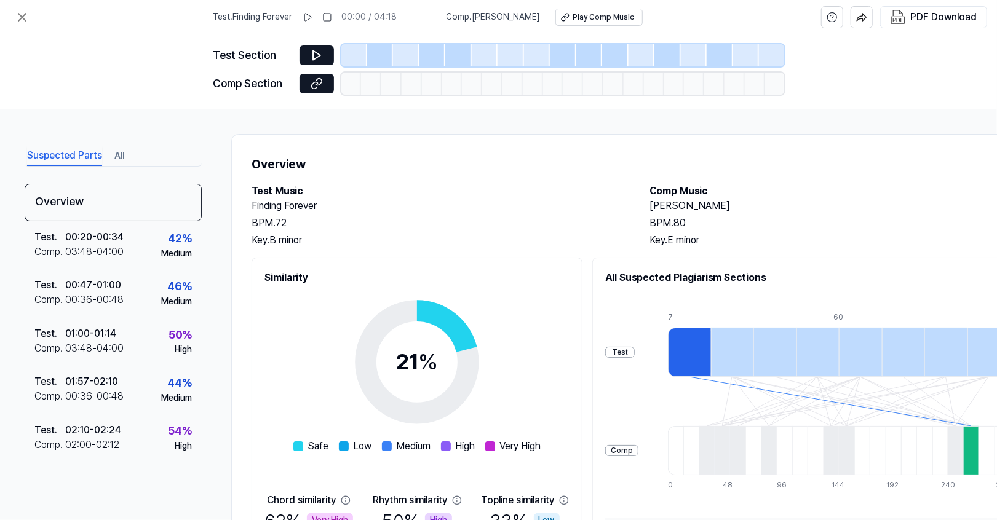
scroll to position [130, 0]
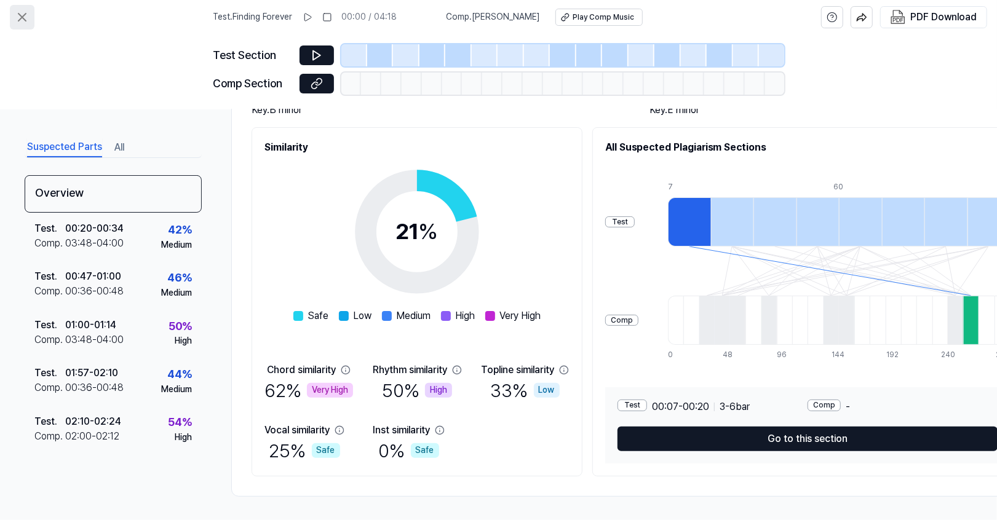
click at [19, 11] on icon at bounding box center [22, 17] width 15 height 15
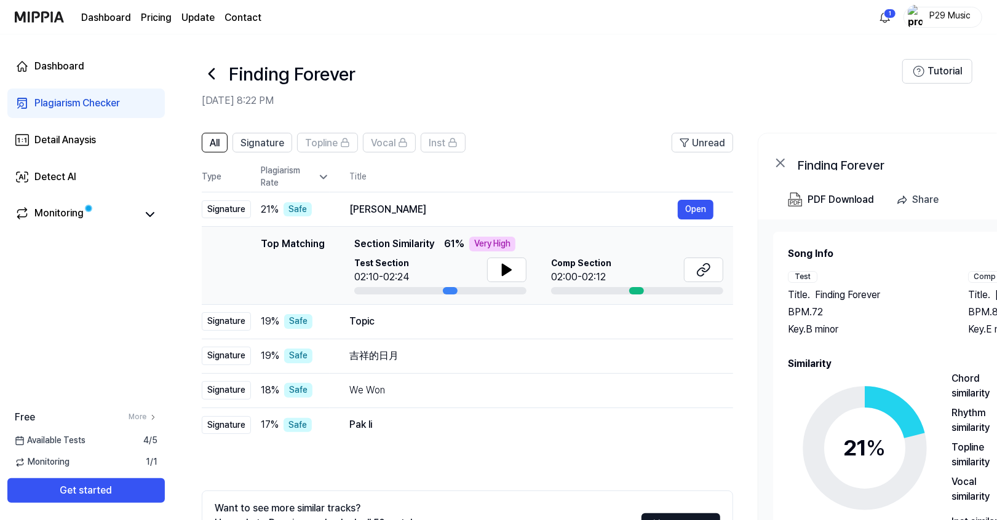
scroll to position [100, 0]
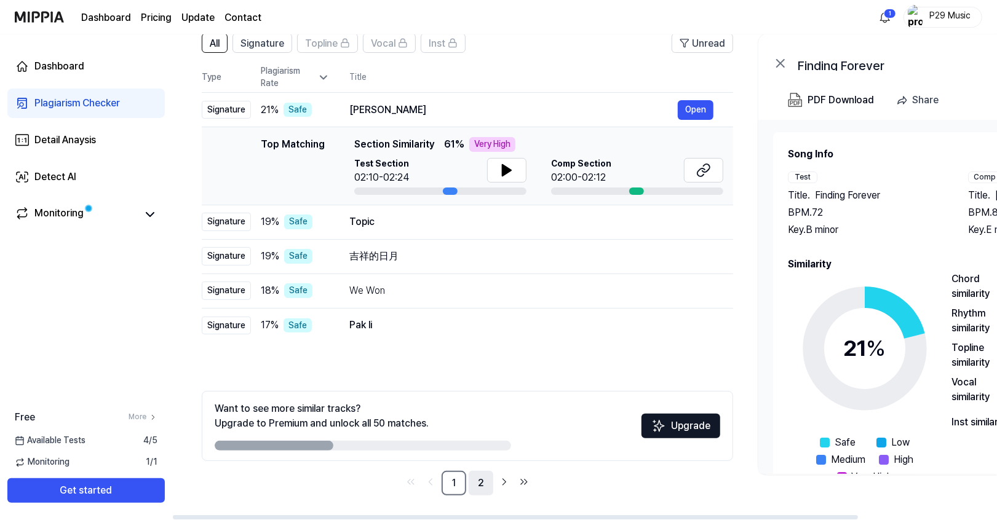
click at [485, 410] on link "2" at bounding box center [481, 483] width 25 height 25
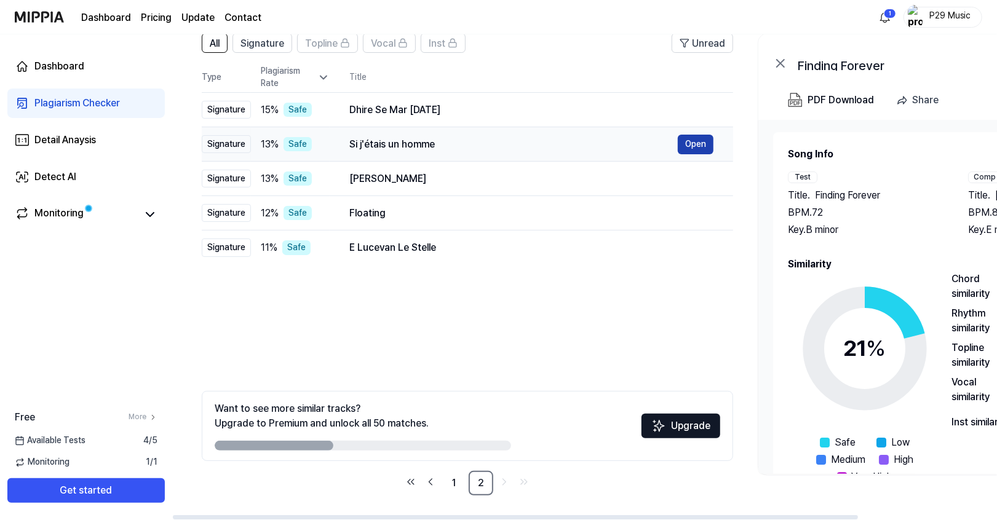
click at [700, 146] on button "Open" at bounding box center [696, 145] width 36 height 20
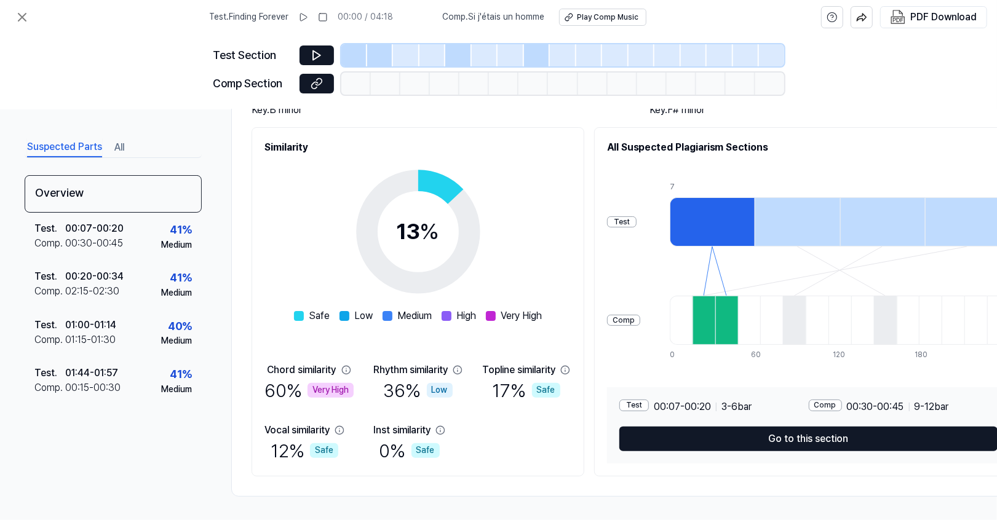
scroll to position [130, 0]
click at [635, 219] on div "Test" at bounding box center [622, 222] width 30 height 12
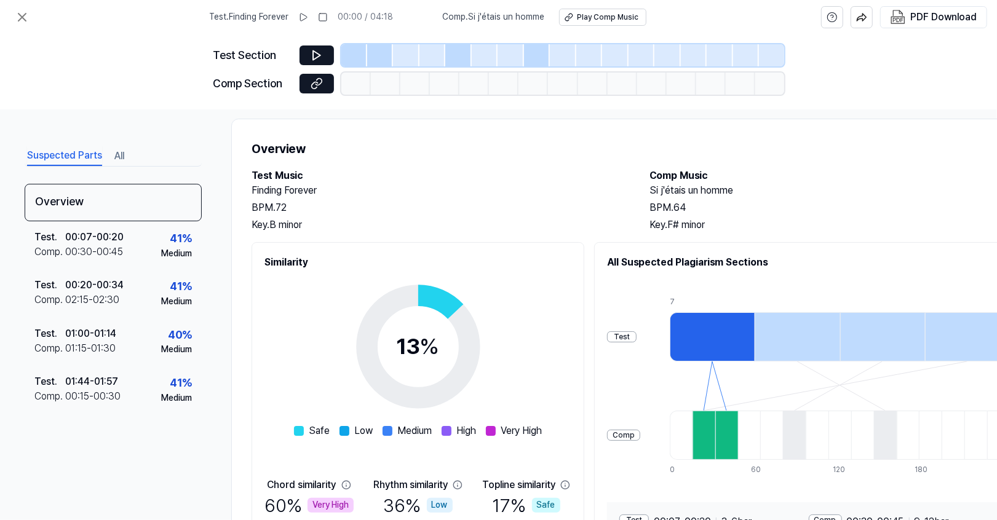
scroll to position [0, 0]
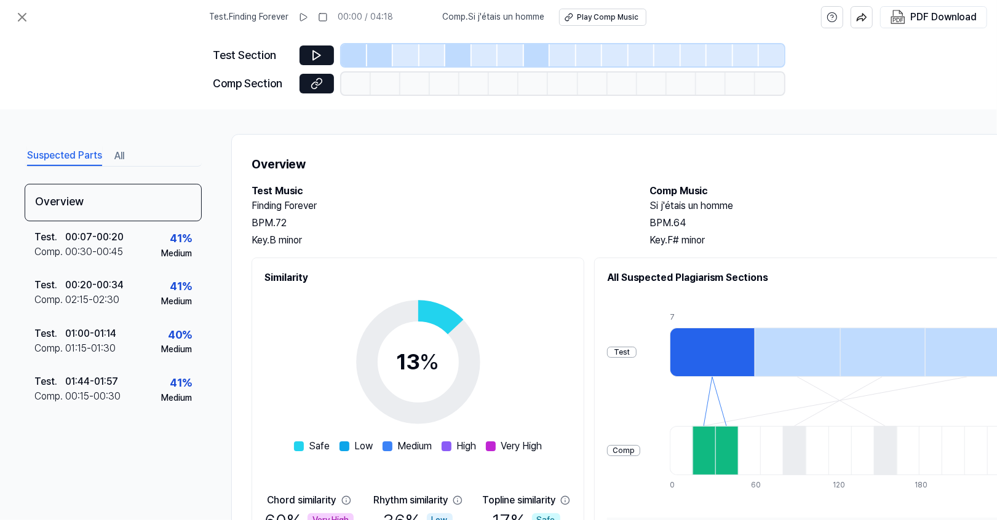
click at [20, 3] on div "Test . Finding Forever 00:00 / 04:18 Comp . Si j'étais un homme Play Comp Music…" at bounding box center [498, 17] width 997 height 34
click at [20, 20] on icon at bounding box center [22, 17] width 15 height 15
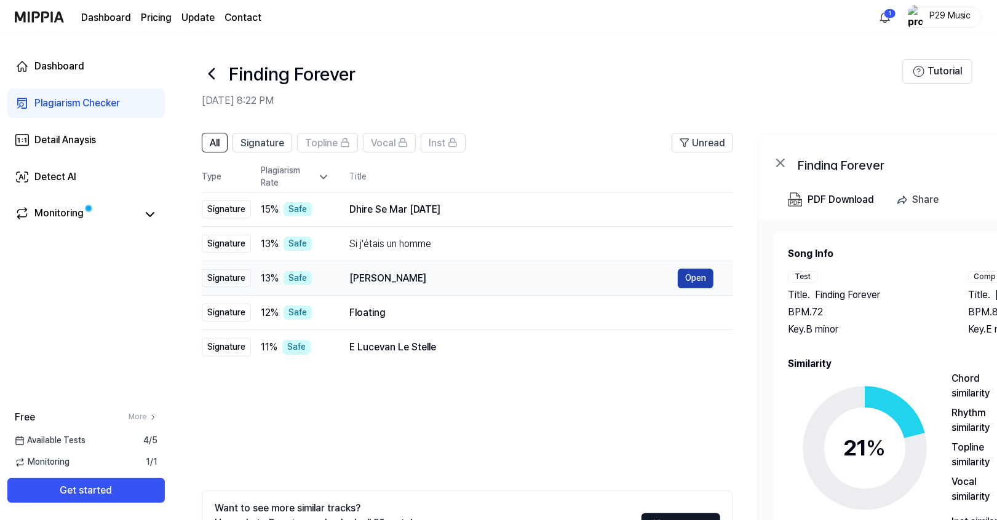
click at [699, 277] on button "Open" at bounding box center [696, 279] width 36 height 20
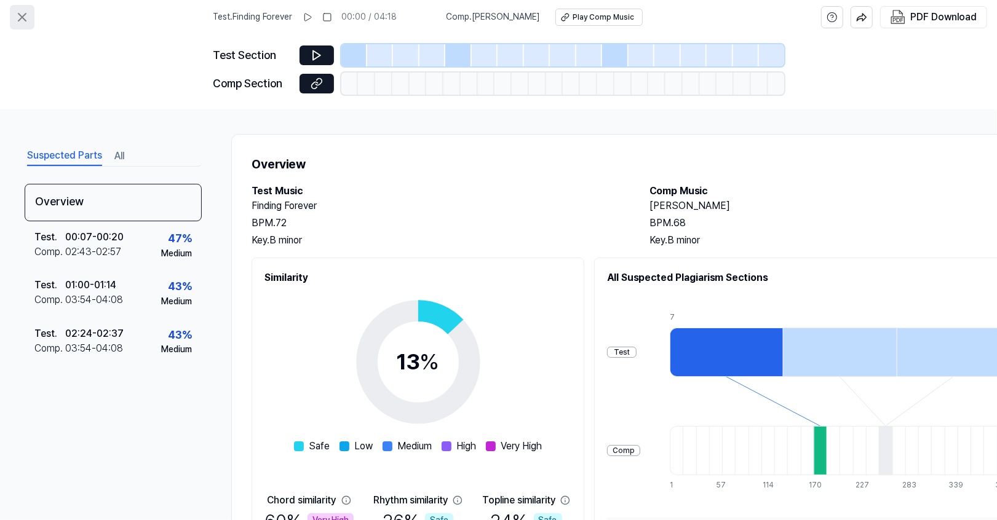
click at [21, 14] on icon at bounding box center [22, 17] width 15 height 15
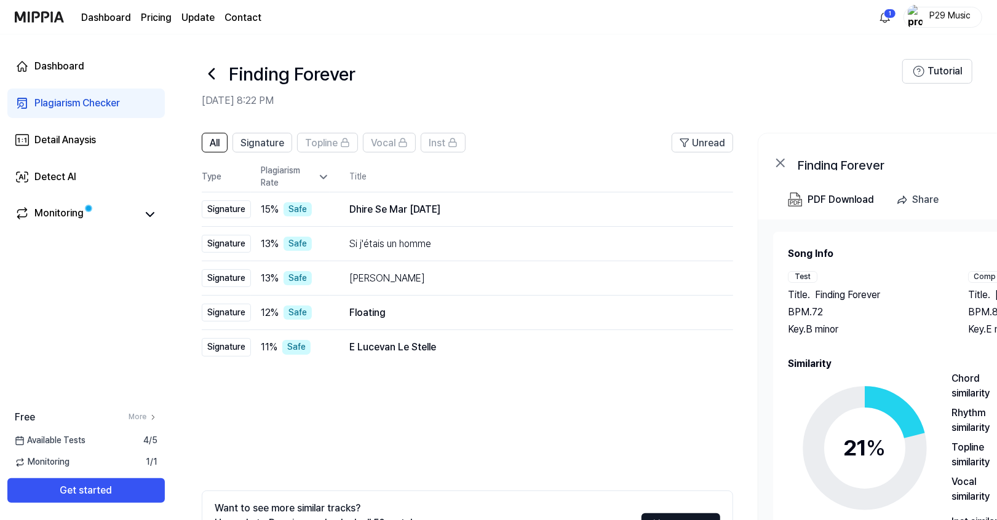
click at [217, 68] on icon at bounding box center [212, 74] width 20 height 20
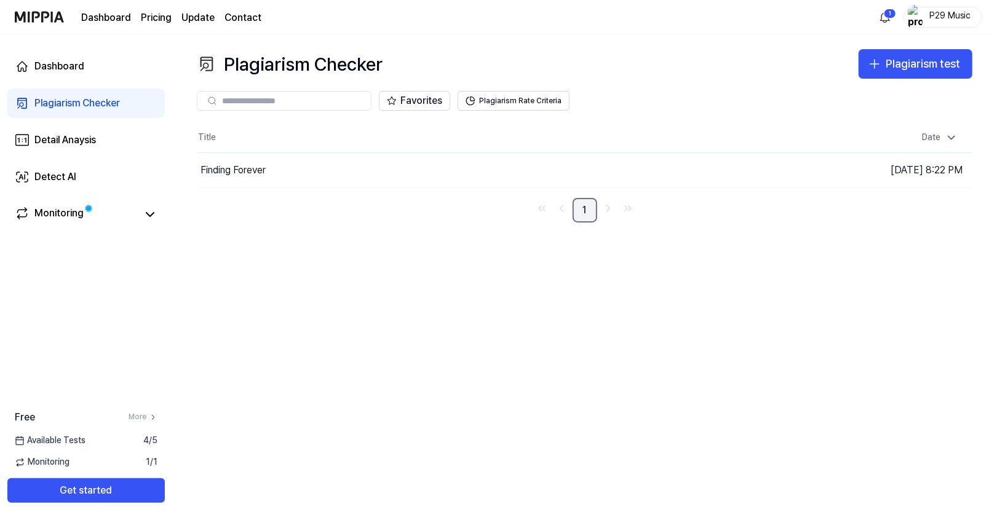
click at [587, 204] on link "1" at bounding box center [584, 210] width 25 height 25
click at [259, 178] on div "Finding Forever" at bounding box center [425, 170] width 456 height 34
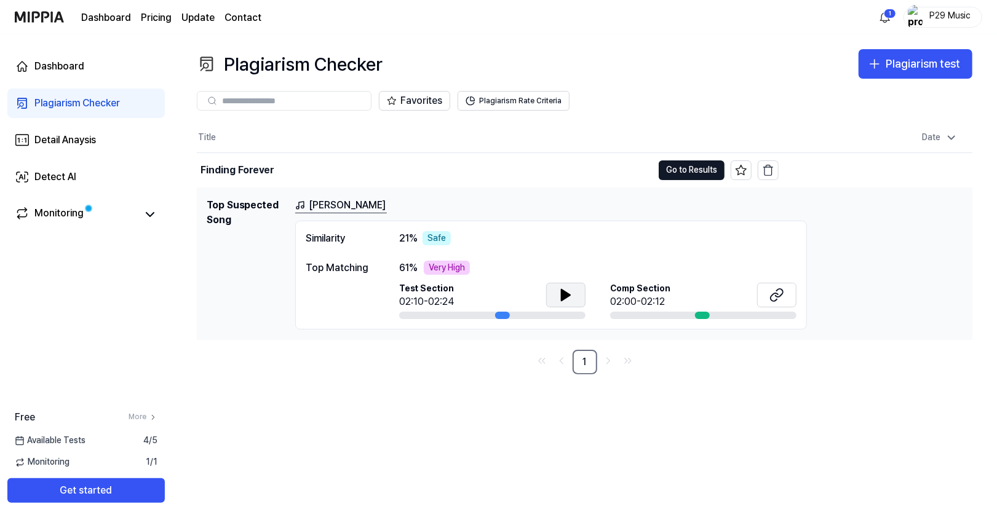
click at [565, 290] on icon at bounding box center [565, 295] width 9 height 11
click at [564, 290] on icon at bounding box center [563, 295] width 2 height 10
click at [766, 288] on button at bounding box center [776, 295] width 39 height 25
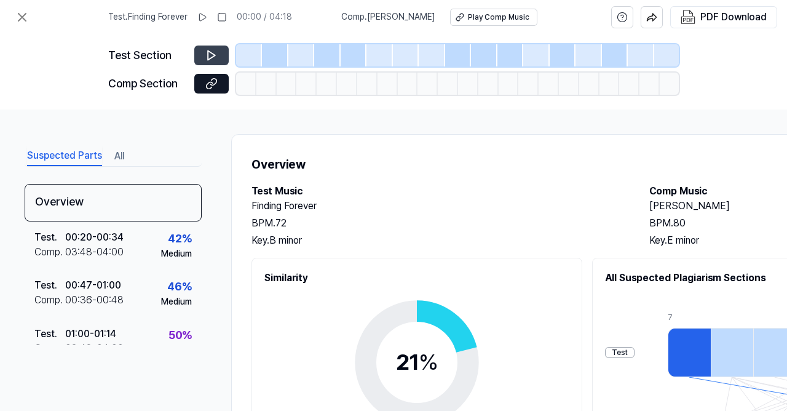
click at [220, 54] on button at bounding box center [211, 56] width 34 height 20
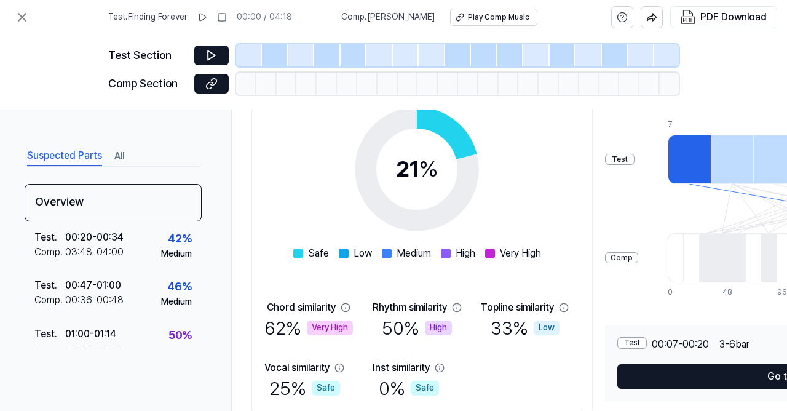
scroll to position [193, 0]
click at [121, 152] on button "All" at bounding box center [119, 156] width 10 height 20
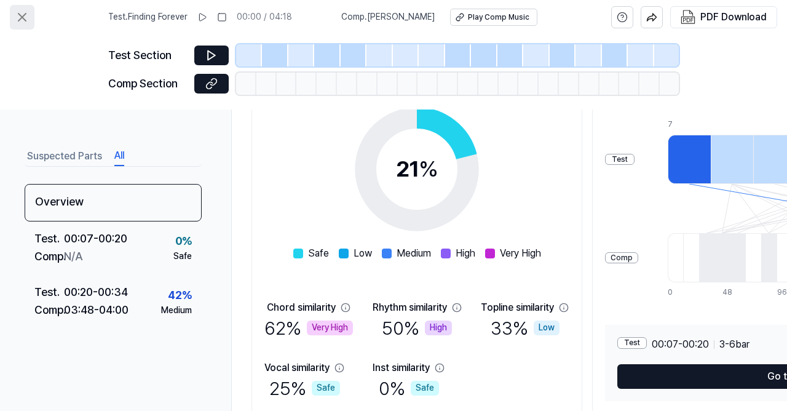
click at [19, 21] on icon at bounding box center [21, 17] width 7 height 7
click at [25, 18] on icon at bounding box center [22, 17] width 15 height 15
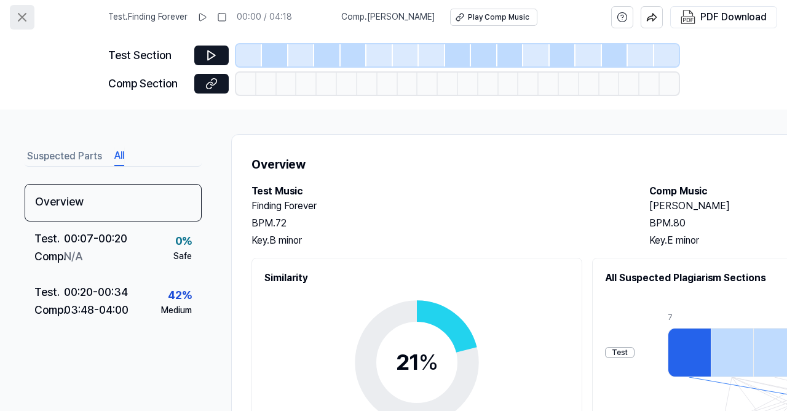
click at [23, 17] on icon at bounding box center [21, 17] width 7 height 7
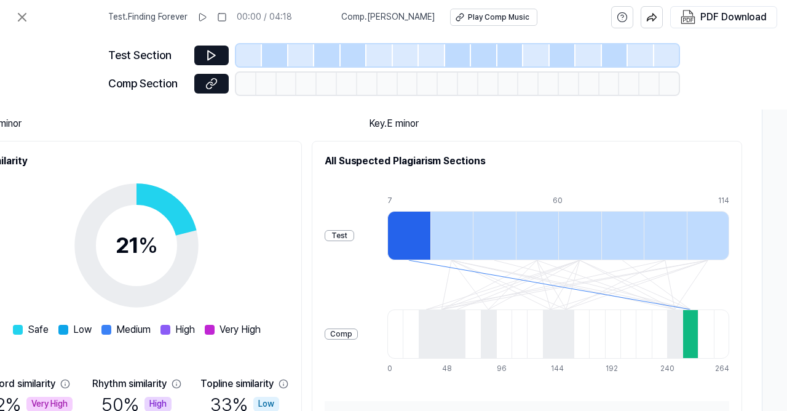
scroll to position [141, 280]
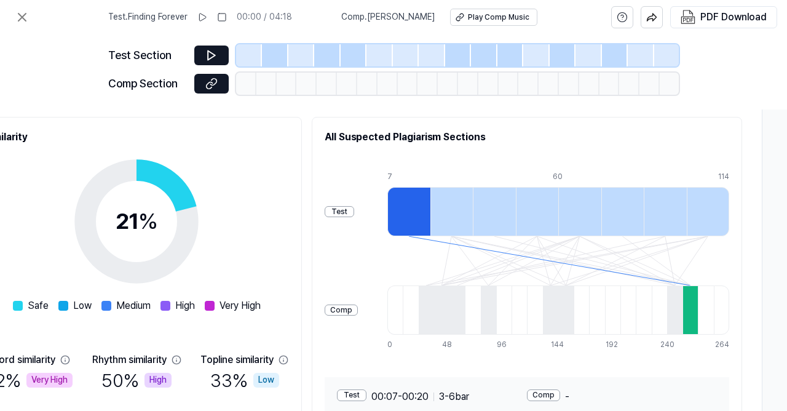
click at [349, 215] on div "Test" at bounding box center [340, 212] width 30 height 12
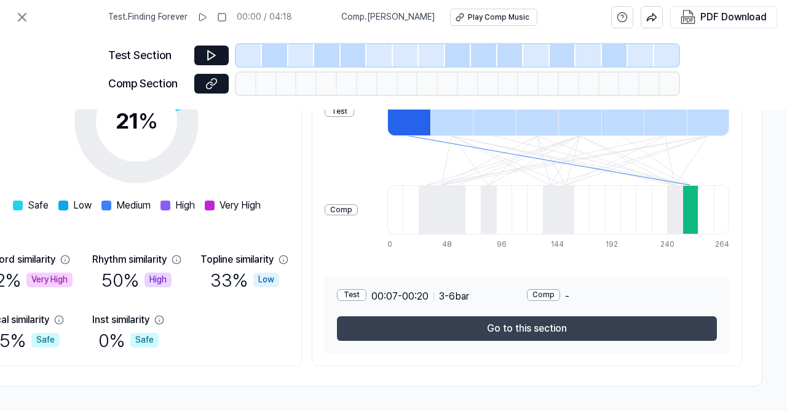
click at [536, 333] on button "Go to this section" at bounding box center [527, 328] width 380 height 25
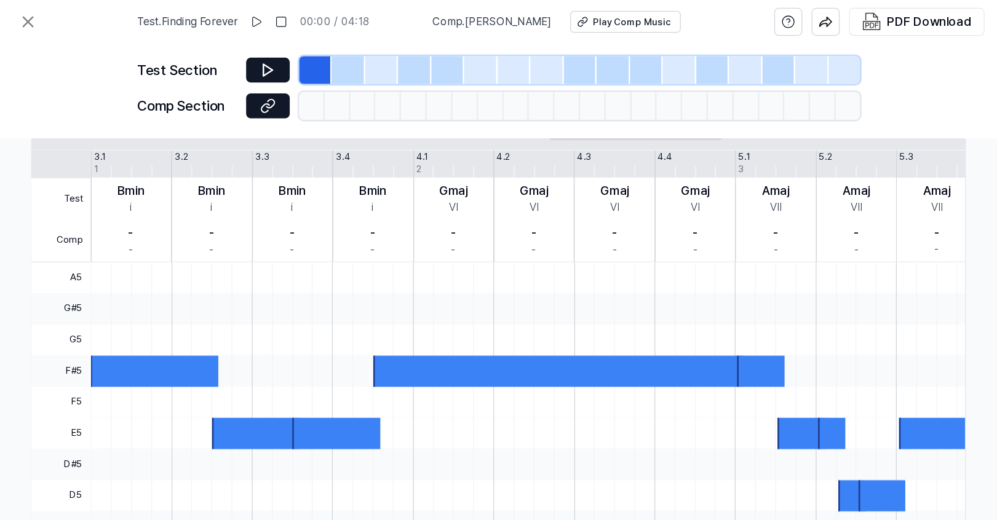
scroll to position [241, 207]
click at [207, 54] on icon at bounding box center [211, 55] width 12 height 12
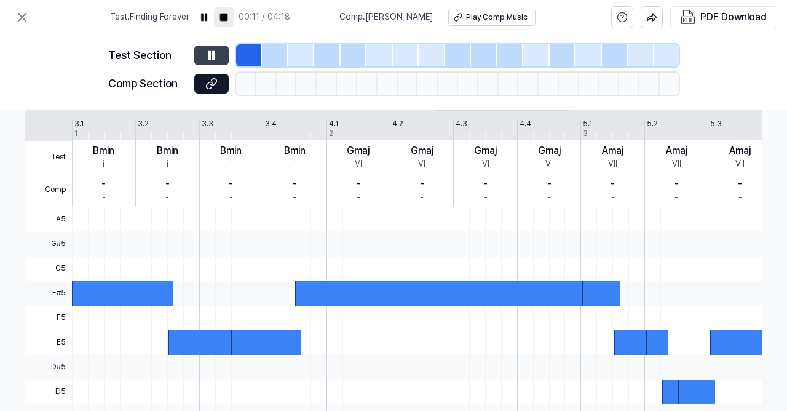
click at [228, 18] on rect at bounding box center [223, 17] width 7 height 7
click at [22, 17] on icon at bounding box center [21, 17] width 7 height 7
click at [44, 23] on div "Test . Finding Forever 00:00 / 04:18 Comp . Abra Kadabra Play Comp Music PDF Do…" at bounding box center [393, 17] width 787 height 34
click at [23, 19] on icon at bounding box center [21, 17] width 7 height 7
click at [495, 22] on div "Play Comp Music" at bounding box center [498, 17] width 61 height 10
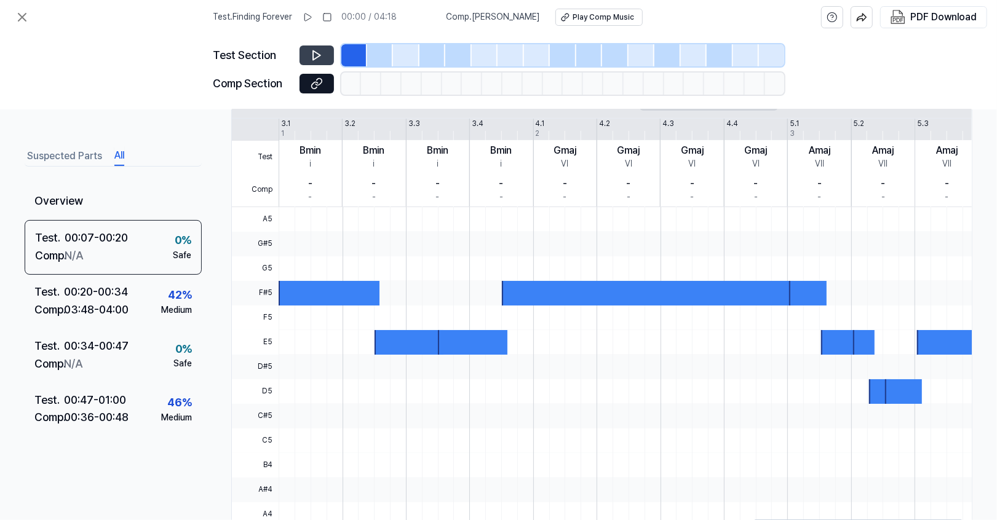
scroll to position [241, 0]
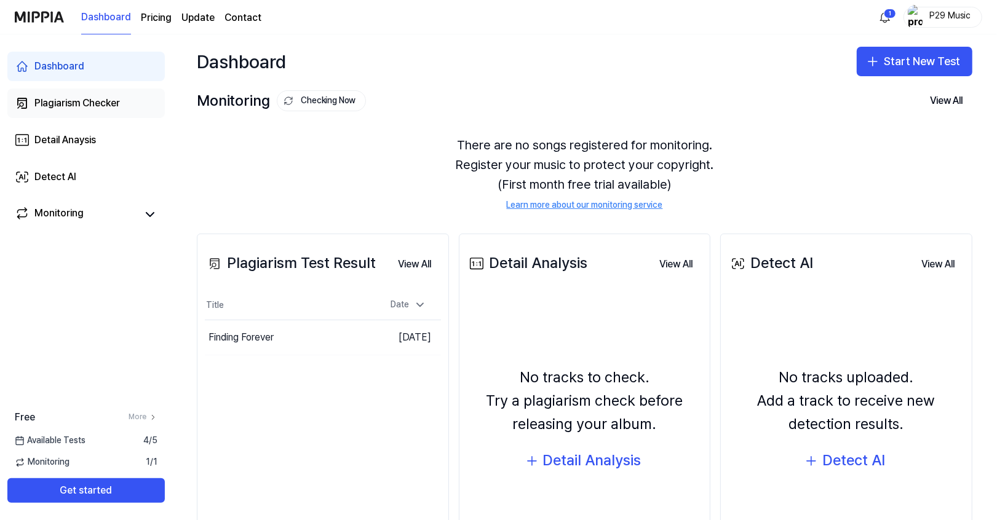
click at [96, 100] on div "Plagiarism Checker" at bounding box center [76, 103] width 85 height 15
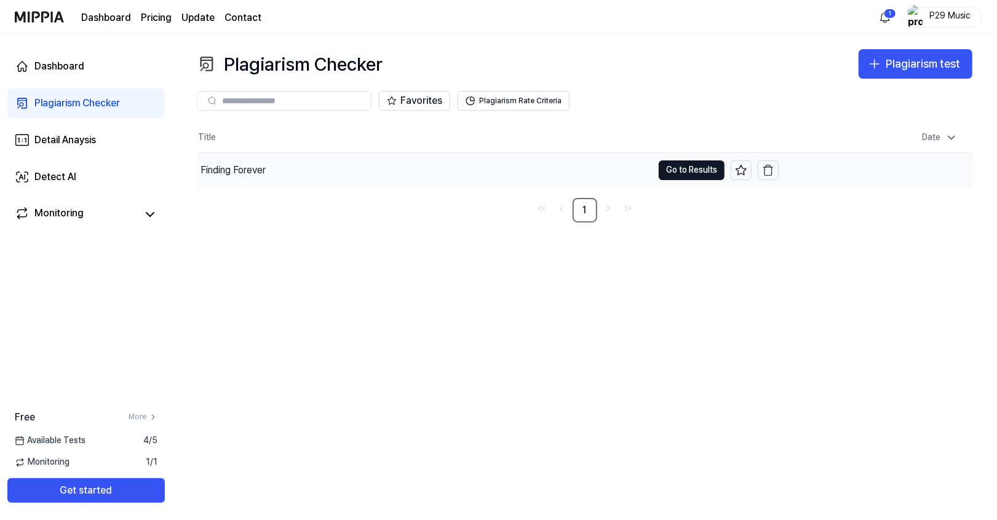
click at [246, 166] on div "Finding Forever" at bounding box center [232, 170] width 65 height 15
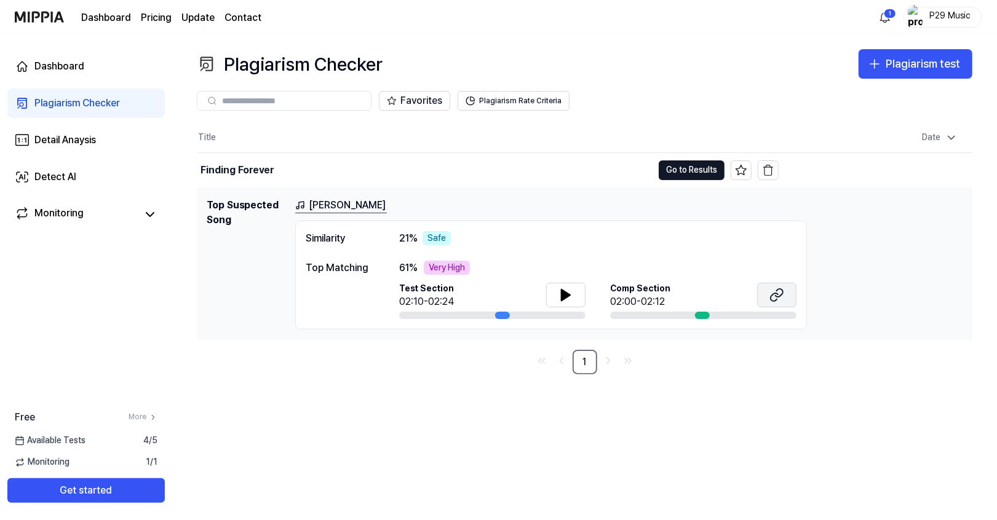
click at [780, 294] on icon at bounding box center [778, 293] width 7 height 8
